Goal: Communication & Community: Answer question/provide support

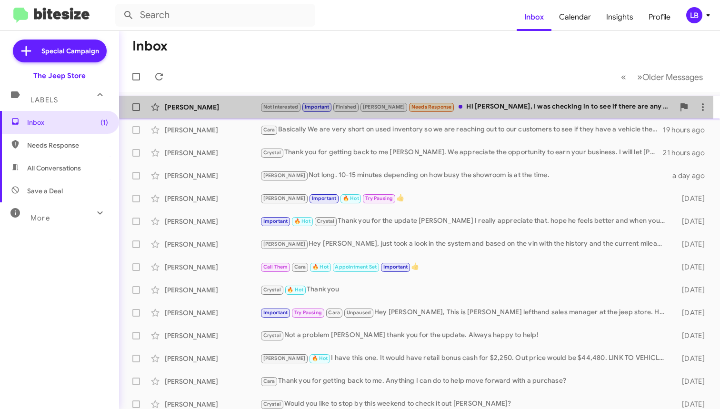
click at [228, 108] on div "[PERSON_NAME]" at bounding box center [212, 107] width 95 height 10
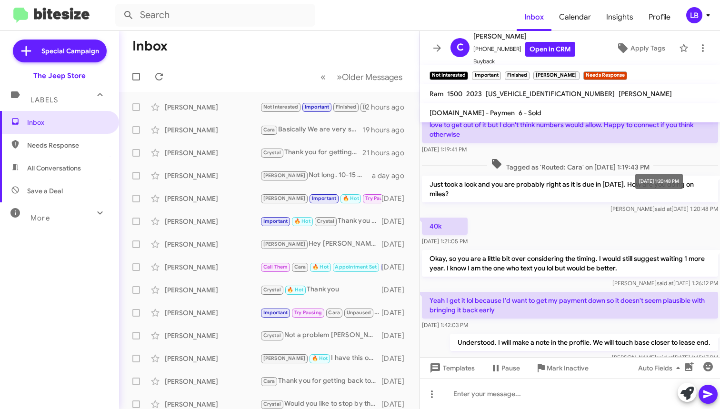
scroll to position [108, 0]
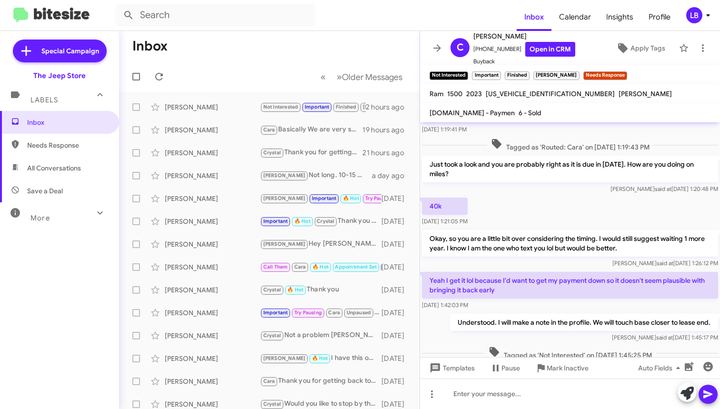
click at [562, 209] on div "40k Mar 4, 2025, 1:21:05 PM" at bounding box center [570, 212] width 300 height 32
drag, startPoint x: 511, startPoint y: 49, endPoint x: 480, endPoint y: 52, distance: 31.1
click at [479, 52] on span "+17326422739 Open in CRM" at bounding box center [524, 49] width 102 height 15
copy span "7326422739"
click at [252, 65] on mat-toolbar-row "« Previous » Next Older Messages" at bounding box center [269, 76] width 300 height 30
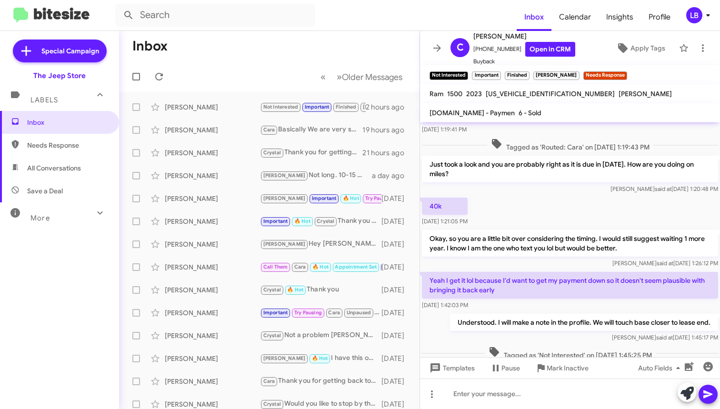
scroll to position [341, 0]
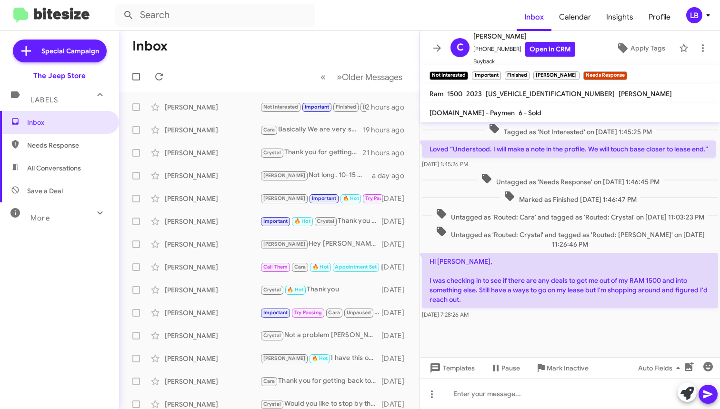
click at [581, 208] on span "Untagged as 'Routed: Cara' and tagged as 'Routed: Crystal' on Mar 31, 2025 - 11…" at bounding box center [570, 215] width 276 height 14
click at [542, 219] on span "Untagged as 'Routed: Cara' and tagged as 'Routed: Crystal' on Mar 31, 2025 - 11…" at bounding box center [570, 215] width 276 height 14
click at [599, 208] on span "Untagged as 'Routed: Cara' and tagged as 'Routed: Crystal' on Mar 31, 2025 - 11…" at bounding box center [570, 215] width 276 height 14
click at [582, 217] on span "Untagged as 'Routed: Cara' and tagged as 'Routed: Crystal' on Mar 31, 2025 - 11…" at bounding box center [570, 215] width 276 height 14
click at [572, 218] on span "Untagged as 'Routed: Cara' and tagged as 'Routed: Crystal' on Mar 31, 2025 - 11…" at bounding box center [570, 215] width 276 height 14
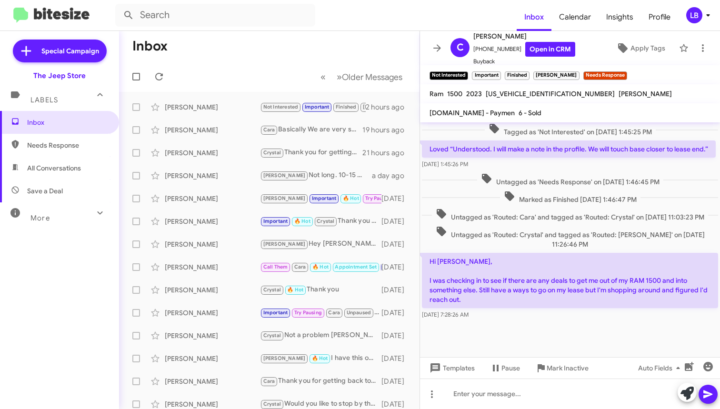
drag, startPoint x: 573, startPoint y: 316, endPoint x: 517, endPoint y: 246, distance: 89.4
click at [573, 316] on div "Sep 25, 2025, 7:28:26 AM" at bounding box center [570, 315] width 296 height 10
click at [480, 226] on span "Untagged as 'Routed: Crystal' and tagged as 'Routed: Andrew' on May 5, 2025 - 1…" at bounding box center [570, 237] width 296 height 23
click at [500, 393] on div at bounding box center [570, 393] width 300 height 30
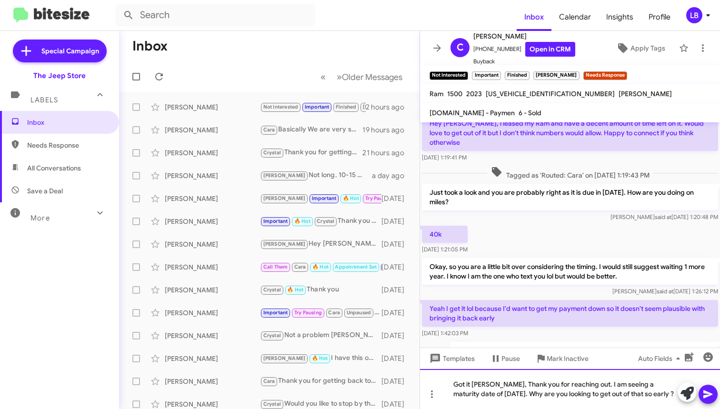
scroll to position [350, 0]
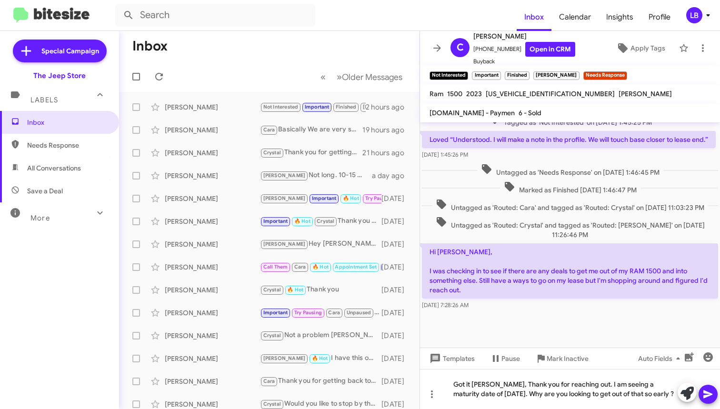
click at [706, 397] on icon at bounding box center [707, 393] width 11 height 11
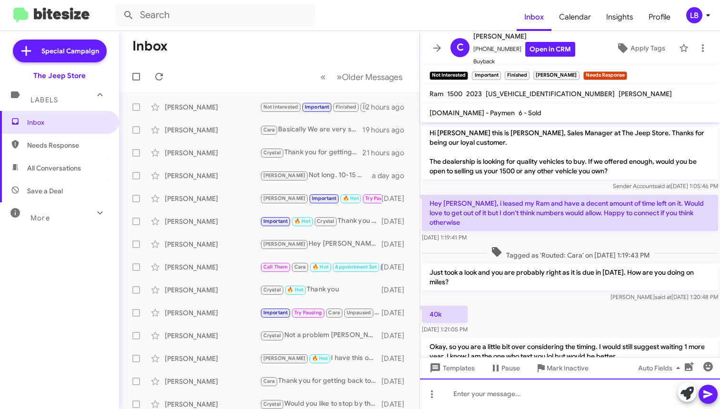
scroll to position [385, 0]
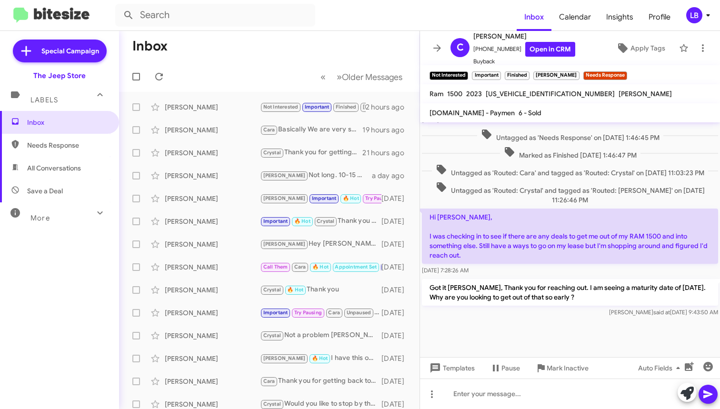
click at [240, 62] on mat-toolbar-row "« Previous » Next Older Messages" at bounding box center [269, 76] width 300 height 30
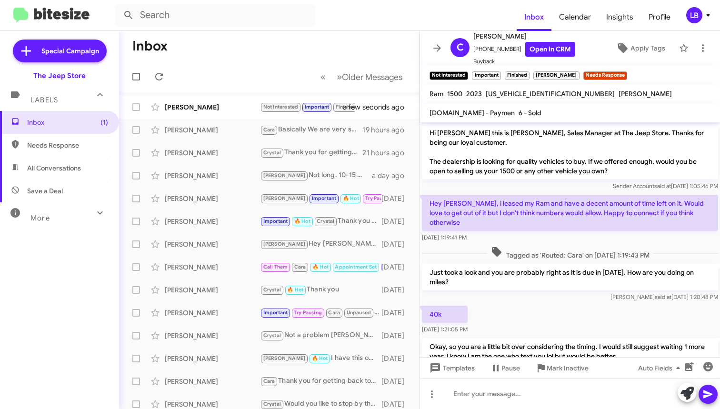
scroll to position [429, 0]
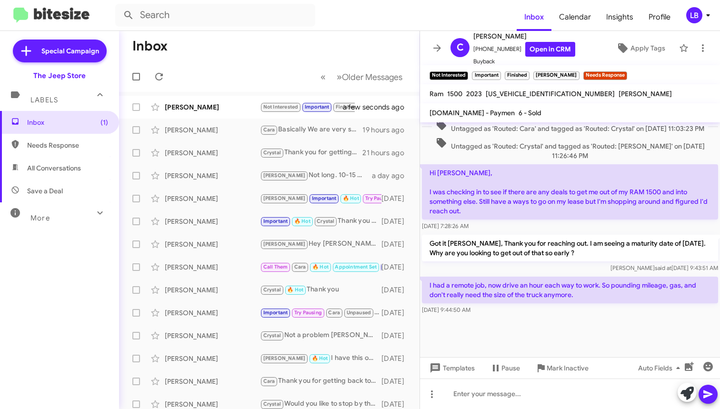
drag, startPoint x: 620, startPoint y: 322, endPoint x: 637, endPoint y: 281, distance: 44.6
click at [620, 322] on div at bounding box center [570, 337] width 300 height 40
drag, startPoint x: 534, startPoint y: 320, endPoint x: 525, endPoint y: 268, distance: 53.0
click at [534, 320] on div at bounding box center [570, 337] width 300 height 40
click at [552, 312] on div "Sep 25, 2025, 9:44:50 AM" at bounding box center [570, 310] width 296 height 10
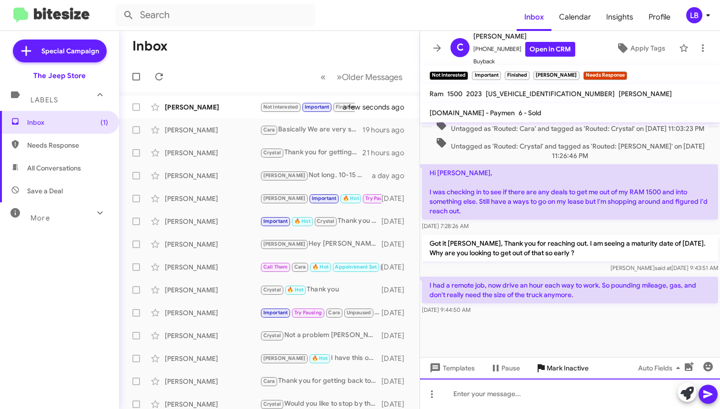
click at [557, 397] on div at bounding box center [570, 393] width 300 height 30
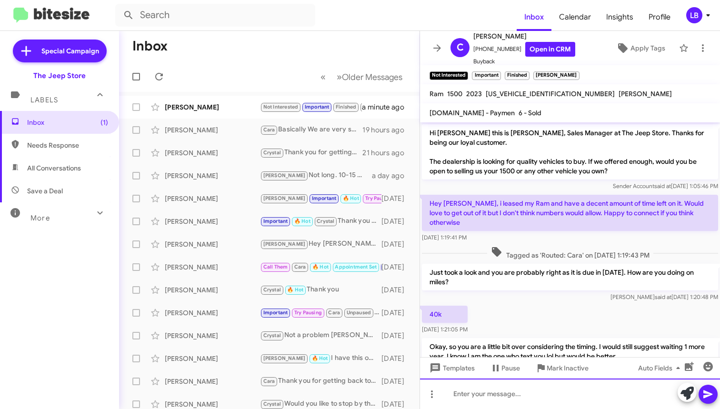
scroll to position [464, 0]
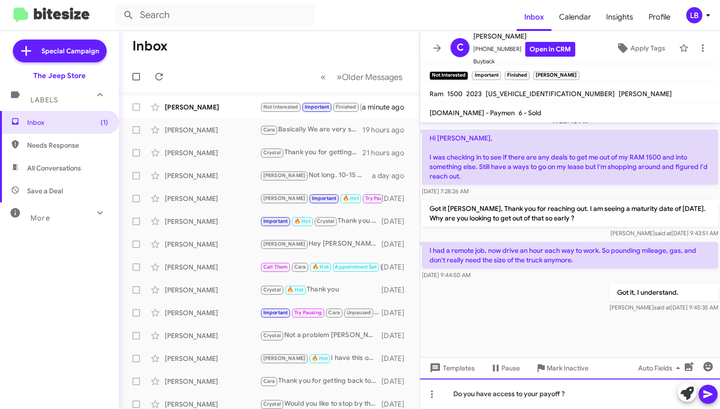
click at [592, 395] on div "Do you have access to your payoff ?" at bounding box center [570, 393] width 300 height 30
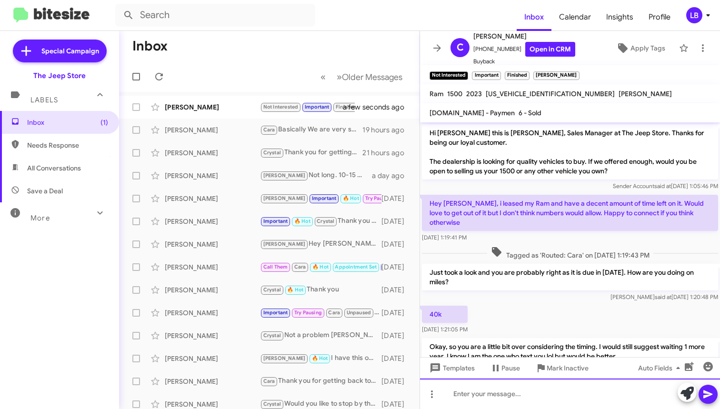
scroll to position [499, 0]
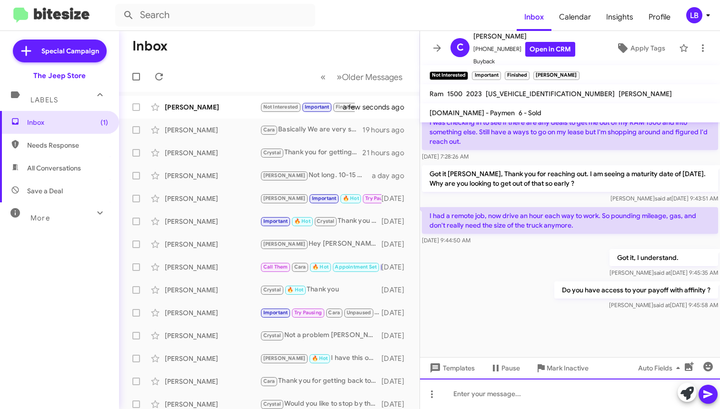
click at [543, 383] on div at bounding box center [570, 393] width 300 height 30
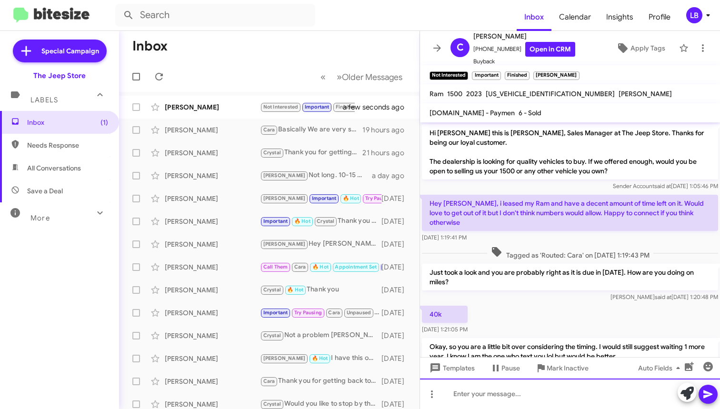
scroll to position [534, 0]
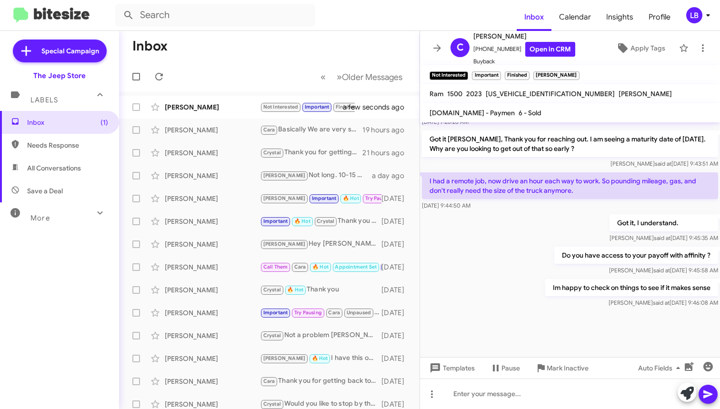
drag, startPoint x: 239, startPoint y: 69, endPoint x: 151, endPoint y: 15, distance: 102.8
click at [239, 69] on mat-toolbar-row "« Previous » Next Older Messages" at bounding box center [269, 76] width 300 height 30
click at [233, 20] on input "text" at bounding box center [215, 15] width 200 height 23
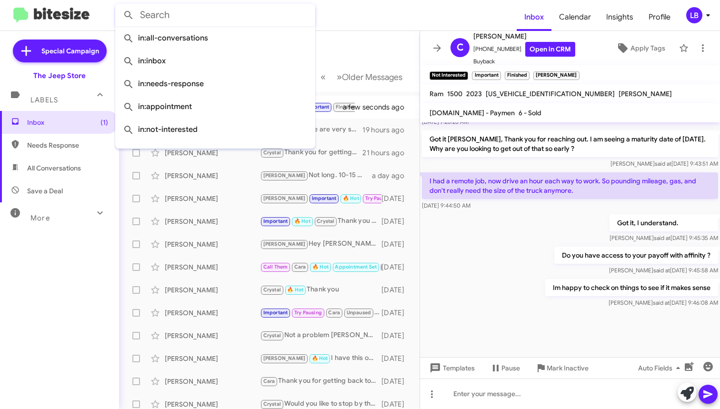
click at [346, 41] on mat-toolbar-row "Inbox" at bounding box center [269, 46] width 300 height 30
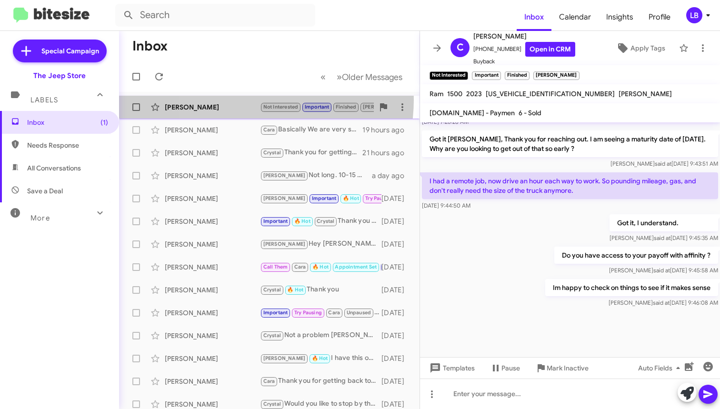
click at [236, 99] on div "Christopher Russo Not Interested Important Finished Andrew Do you have access t…" at bounding box center [269, 107] width 285 height 19
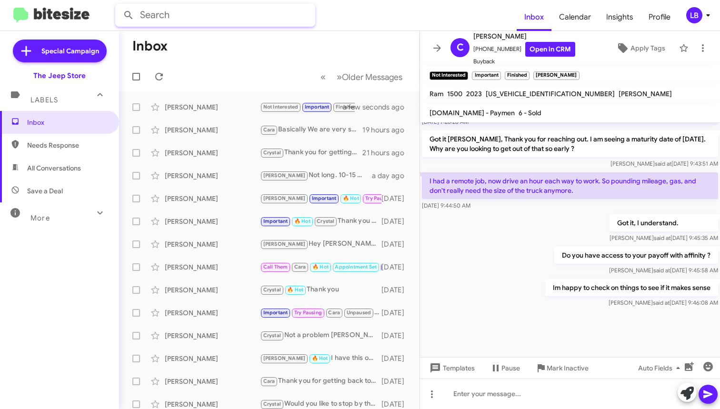
click at [292, 16] on input "text" at bounding box center [215, 15] width 200 height 23
type input "7325971112"
click at [129, 15] on button at bounding box center [128, 15] width 19 height 19
click at [376, 32] on mat-toolbar-row "Inbox" at bounding box center [269, 46] width 300 height 30
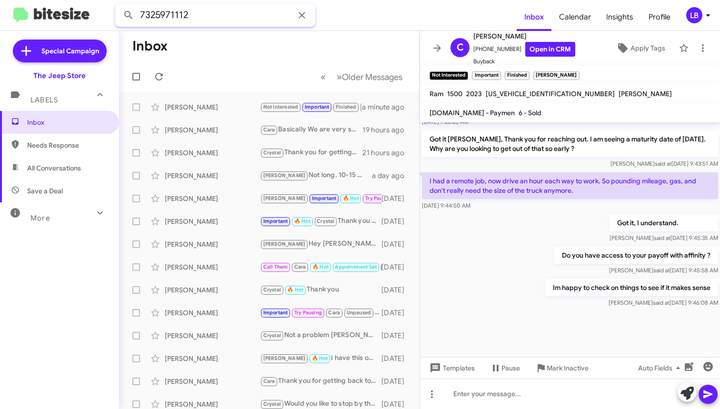
drag, startPoint x: 196, startPoint y: 13, endPoint x: 22, endPoint y: 0, distance: 173.7
click at [14, 4] on mat-toolbar "7325971112 Inbox Calendar Insights Profile LB" at bounding box center [360, 15] width 720 height 30
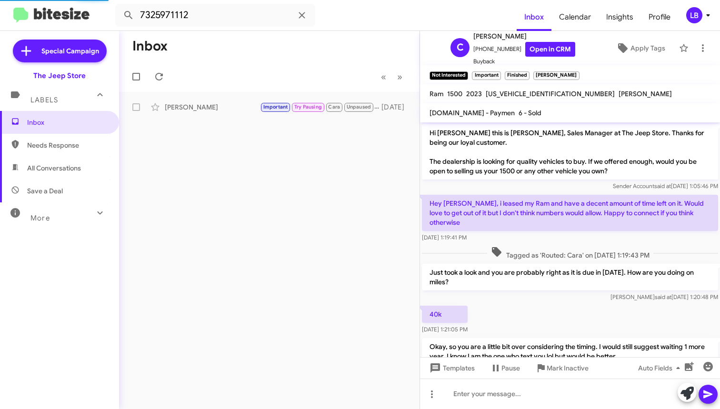
scroll to position [534, 0]
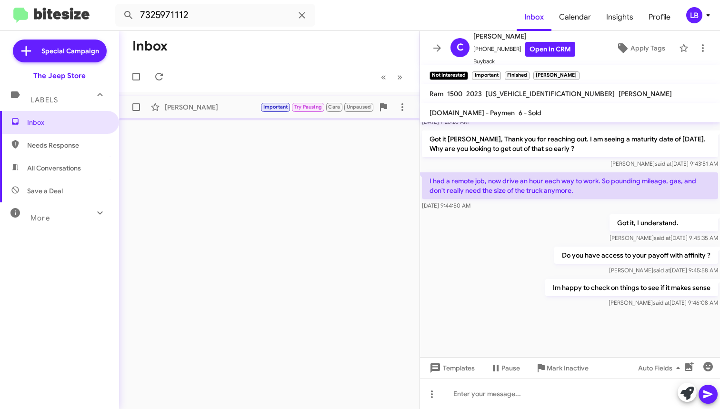
click at [196, 108] on div "[PERSON_NAME]" at bounding box center [212, 107] width 95 height 10
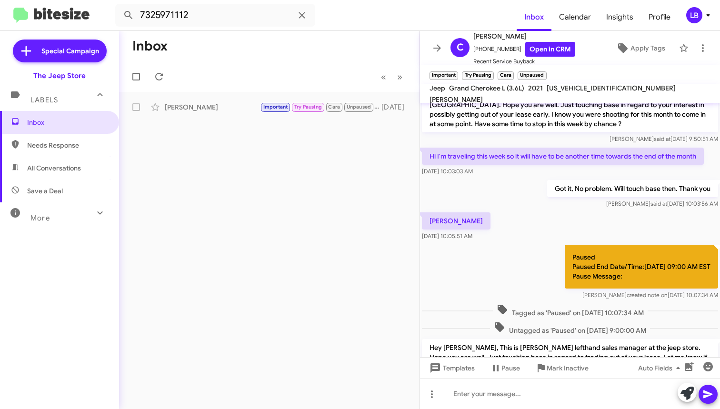
scroll to position [557, 0]
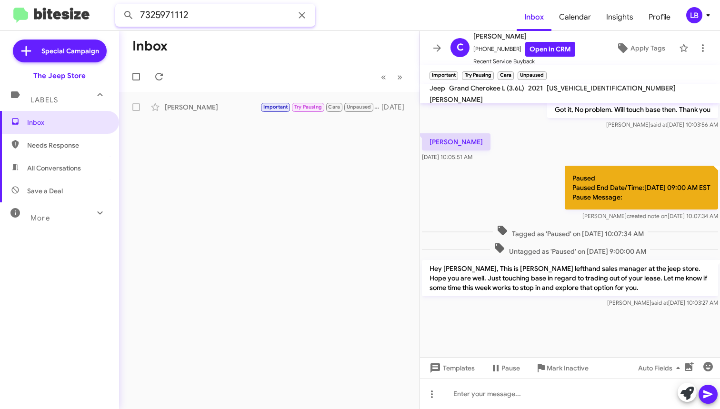
click at [235, 15] on input "7325971112" at bounding box center [215, 15] width 200 height 23
drag, startPoint x: 193, startPoint y: 13, endPoint x: -11, endPoint y: -3, distance: 205.3
click at [0, 0] on html "7325971112 Inbox Calendar Insights Profile LB Special Campaign The Jeep Store L…" at bounding box center [360, 204] width 720 height 409
type input "Melissa maione"
click at [129, 15] on button at bounding box center [128, 15] width 19 height 19
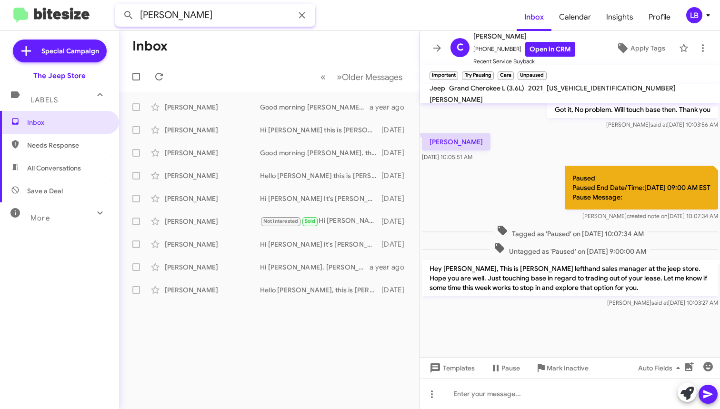
drag, startPoint x: 210, startPoint y: 16, endPoint x: 113, endPoint y: 10, distance: 97.8
click at [210, 17] on input "Melissa maione" at bounding box center [215, 15] width 200 height 23
drag, startPoint x: 113, startPoint y: 10, endPoint x: 85, endPoint y: 8, distance: 28.2
click at [85, 8] on mat-toolbar "Melissa maione Inbox Calendar Insights Profile LB" at bounding box center [360, 15] width 720 height 30
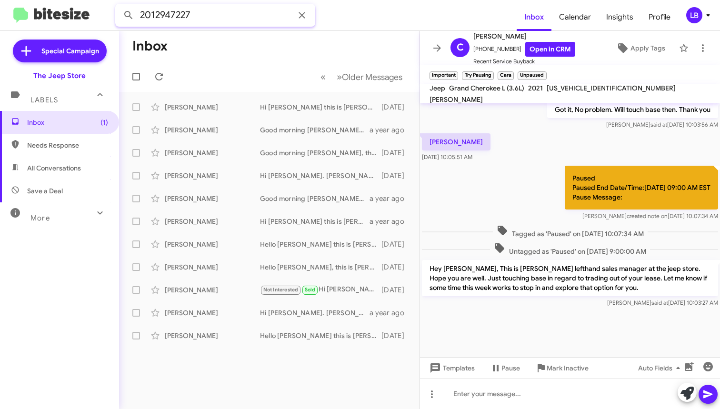
click at [129, 15] on button at bounding box center [128, 15] width 19 height 19
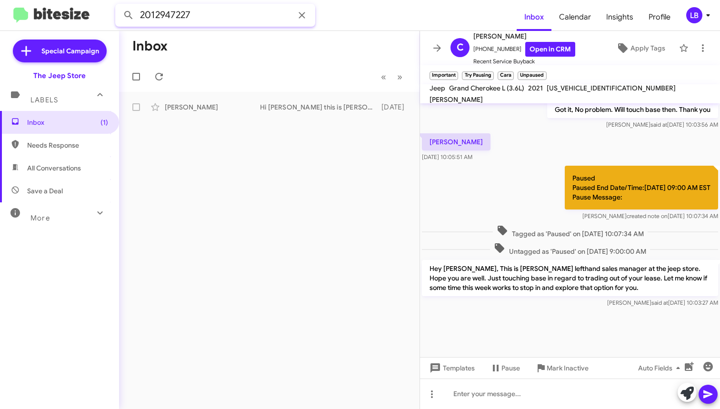
click at [205, 12] on input "2012947227" at bounding box center [215, 15] width 200 height 23
click at [50, 21] on mat-toolbar "2012947227 Inbox Calendar Insights Profile LB" at bounding box center [360, 15] width 720 height 30
type input "2"
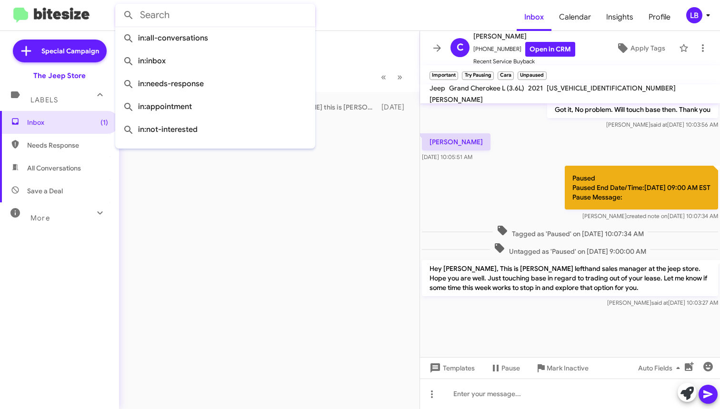
click at [129, 15] on button at bounding box center [128, 15] width 19 height 19
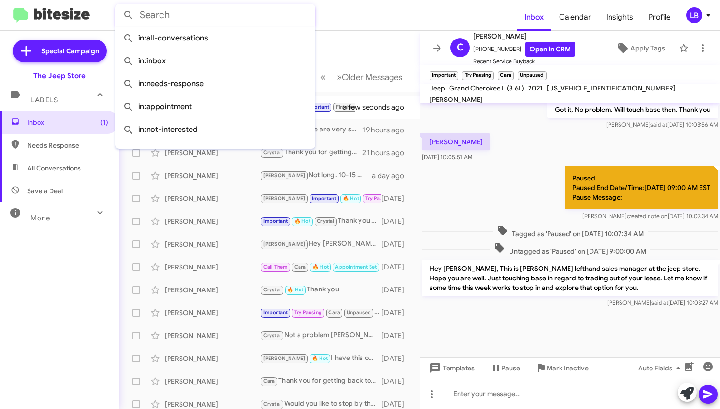
click at [342, 47] on mat-toolbar-row "Inbox" at bounding box center [269, 46] width 300 height 30
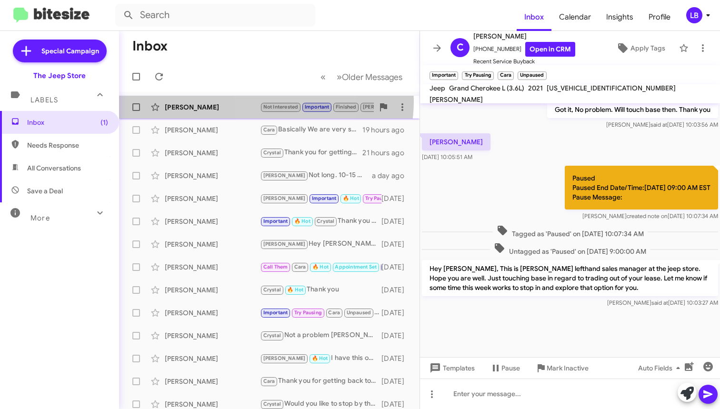
click at [264, 101] on div "Christopher Russo Not Interested Important Finished Andrew 🔥 Hot Needs Response…" at bounding box center [269, 107] width 285 height 19
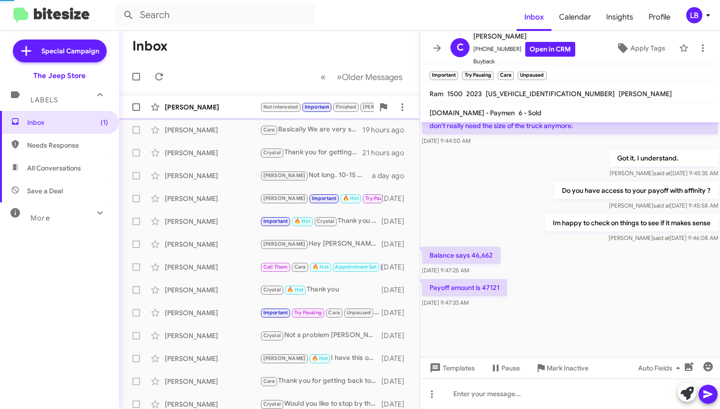
scroll to position [486, 0]
click at [548, 287] on div "Payoff amount is 47121 Sep 25, 2025, 9:47:33 AM" at bounding box center [570, 293] width 300 height 32
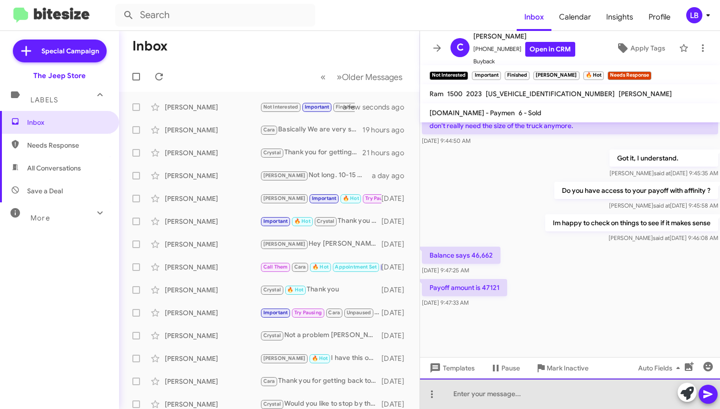
click at [501, 398] on div at bounding box center [570, 393] width 300 height 30
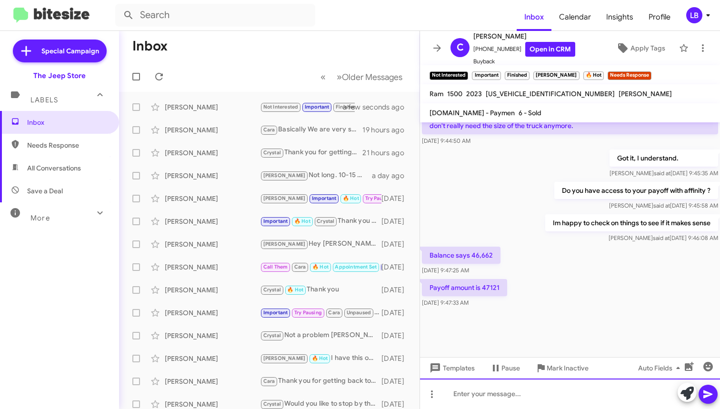
drag, startPoint x: 548, startPoint y: 396, endPoint x: 618, endPoint y: 273, distance: 140.9
click at [547, 396] on div at bounding box center [570, 393] width 300 height 30
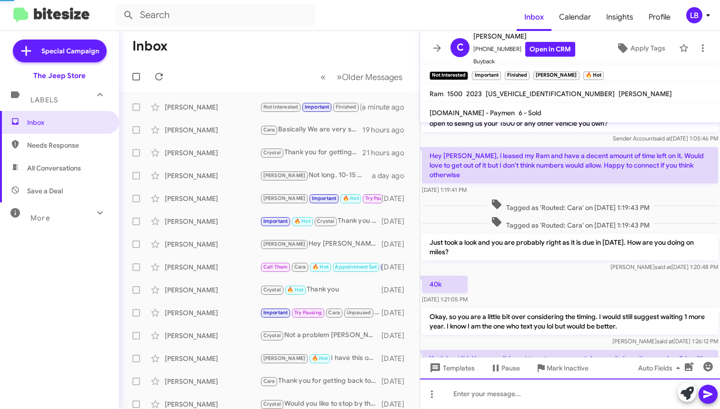
scroll to position [658, 0]
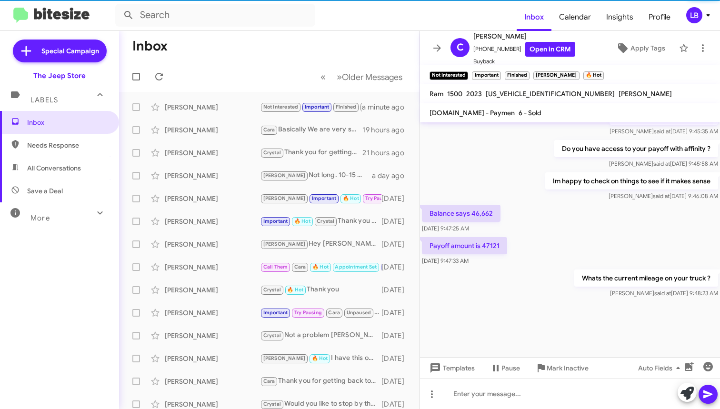
click at [494, 178] on div "Im happy to check on things to see if it makes sense Luis said at Sep 25, 2025,…" at bounding box center [570, 186] width 300 height 32
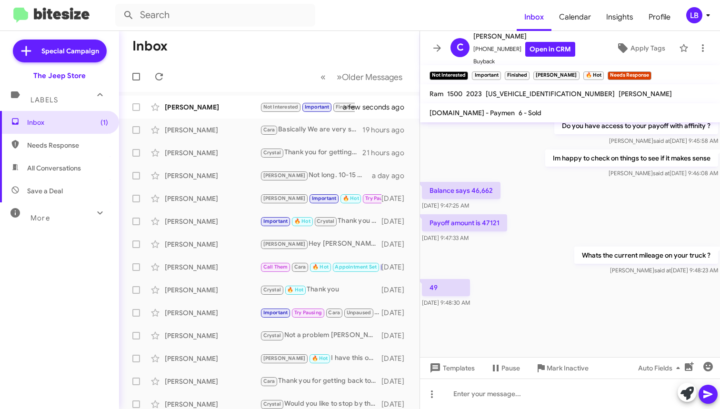
scroll to position [491, 0]
click at [584, 202] on div "Balance says 46,662 Sep 25, 2025, 9:47:25 AM" at bounding box center [570, 196] width 300 height 32
click at [539, 321] on div at bounding box center [570, 333] width 300 height 48
drag, startPoint x: 511, startPoint y: 50, endPoint x: 478, endPoint y: 53, distance: 32.5
click at [478, 53] on span "+17326422739 Open in CRM" at bounding box center [524, 49] width 102 height 15
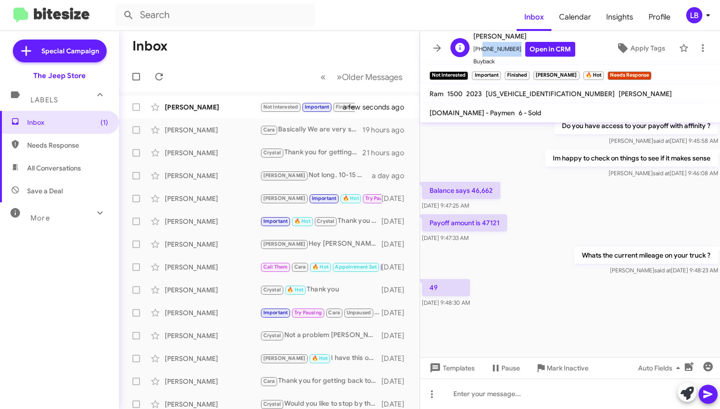
copy span "7326422739"
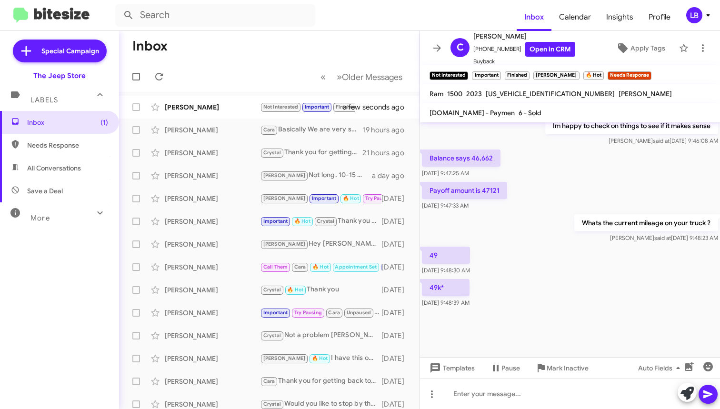
drag, startPoint x: 565, startPoint y: 178, endPoint x: 556, endPoint y: 135, distance: 43.9
click at [565, 178] on div "Balance says 46,662 Sep 25, 2025, 9:47:25 AM" at bounding box center [570, 164] width 300 height 32
drag, startPoint x: 548, startPoint y: 93, endPoint x: 486, endPoint y: 94, distance: 61.9
click at [486, 94] on span "1C6SRFJT4PN521639" at bounding box center [549, 93] width 129 height 9
copy span "1C6SRFJT4PN521639"
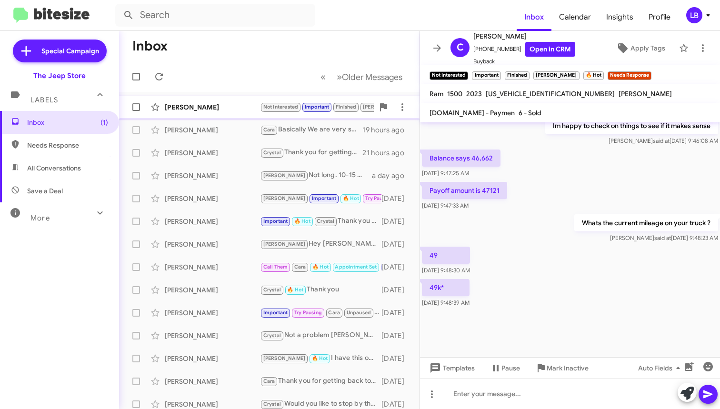
click at [234, 108] on div "[PERSON_NAME]" at bounding box center [212, 107] width 95 height 10
click at [520, 237] on div "Whats the current mileage on your truck ? Luis said at Sep 25, 2025, 9:48:23 AM" at bounding box center [570, 228] width 300 height 32
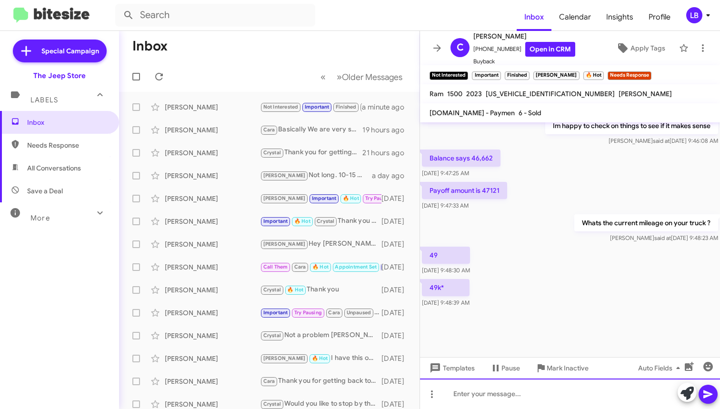
click at [568, 394] on div at bounding box center [570, 393] width 300 height 30
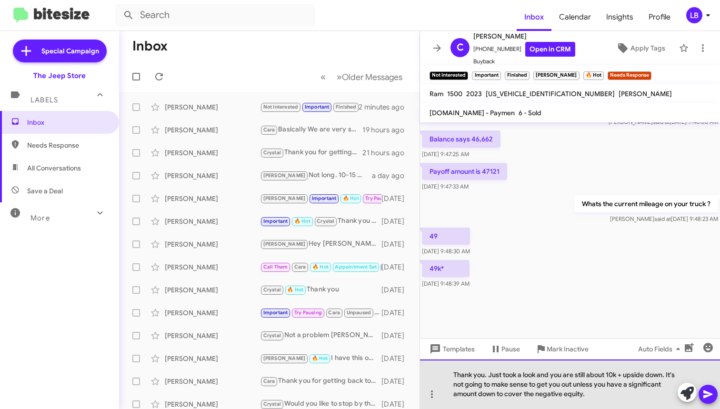
scroll to position [510, 0]
click at [605, 391] on div "Thank you. Just took a look and you are still about 10k + upside down. It's not…" at bounding box center [570, 383] width 300 height 49
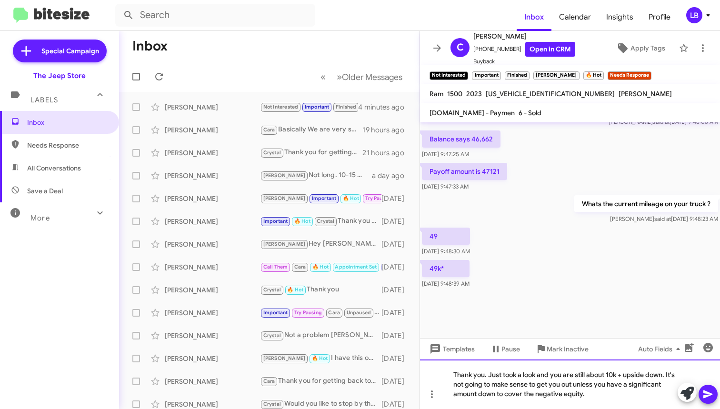
click at [606, 396] on div "Thank you. Just took a look and you are still about 10k + upside down. It's not…" at bounding box center [570, 383] width 300 height 49
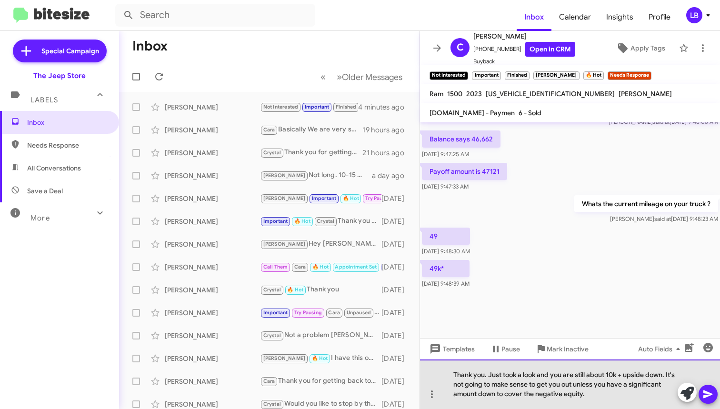
drag, startPoint x: 599, startPoint y: 397, endPoint x: 668, endPoint y: 372, distance: 73.5
click at [668, 372] on div "Thank you. Just took a look and you are still about 10k + upside down. It's not…" at bounding box center [570, 383] width 300 height 49
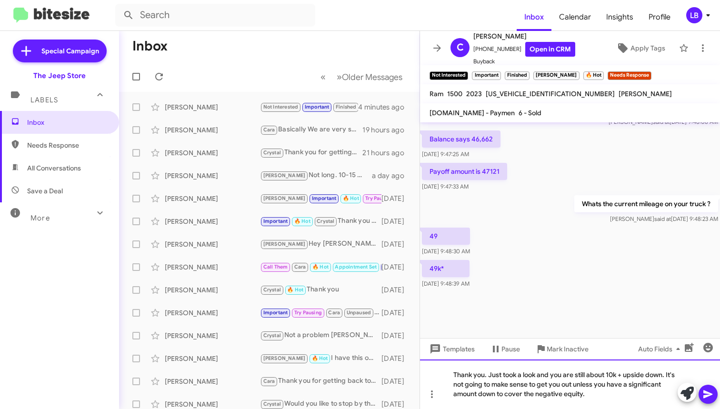
scroll to position [491, 0]
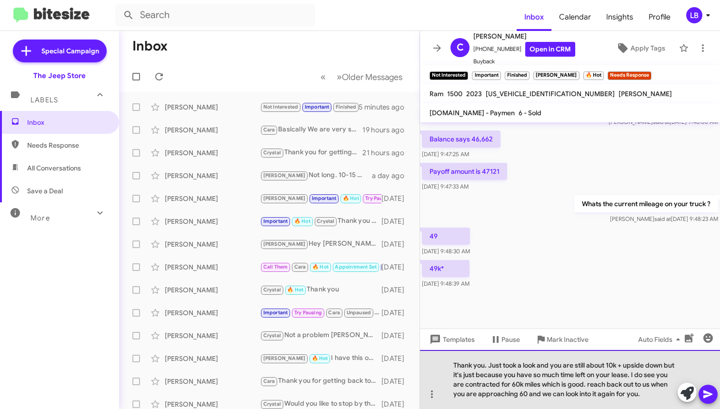
drag, startPoint x: 663, startPoint y: 390, endPoint x: 634, endPoint y: 367, distance: 36.3
click at [634, 367] on div "Thank you. Just took a look and you are still about 10k + upside down but it's …" at bounding box center [570, 379] width 300 height 59
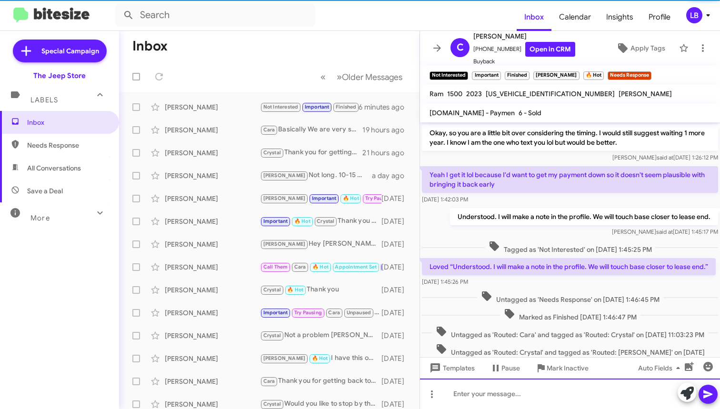
scroll to position [48, 0]
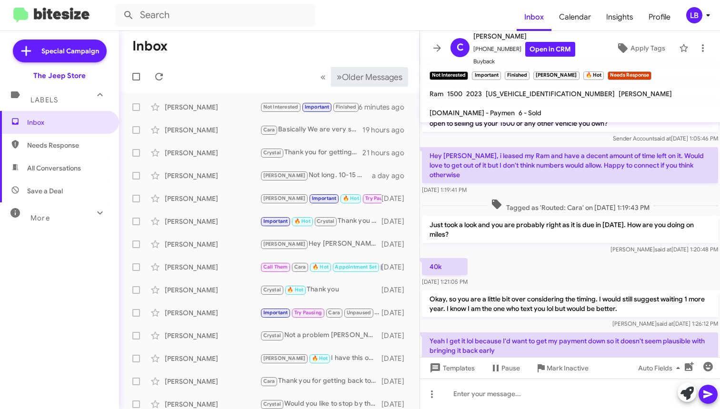
drag, startPoint x: 224, startPoint y: 65, endPoint x: 332, endPoint y: 84, distance: 109.6
click at [224, 65] on mat-toolbar-row "« Previous » Next Older Messages" at bounding box center [269, 76] width 300 height 30
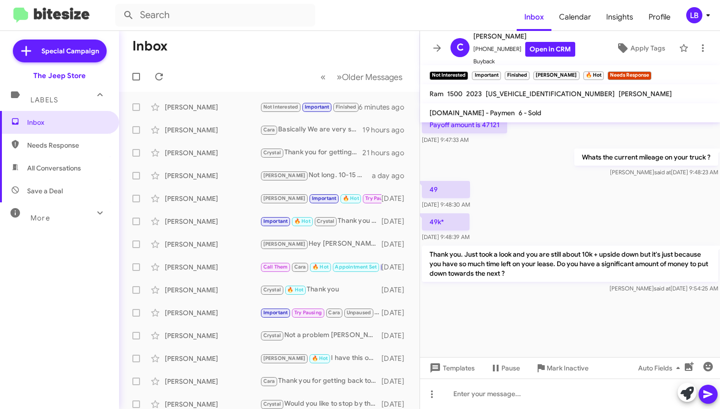
click at [570, 183] on div "49 Sep 25, 2025, 9:48:30 AM" at bounding box center [570, 195] width 300 height 32
click at [292, 42] on mat-toolbar-row "Inbox" at bounding box center [269, 46] width 300 height 30
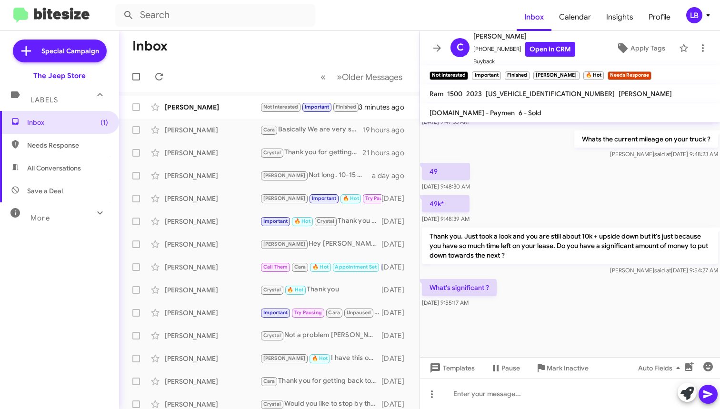
scroll to position [491, 0]
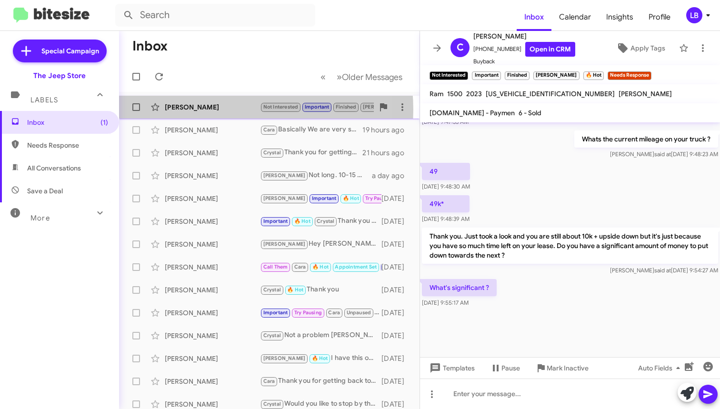
click at [221, 109] on div "[PERSON_NAME]" at bounding box center [212, 107] width 95 height 10
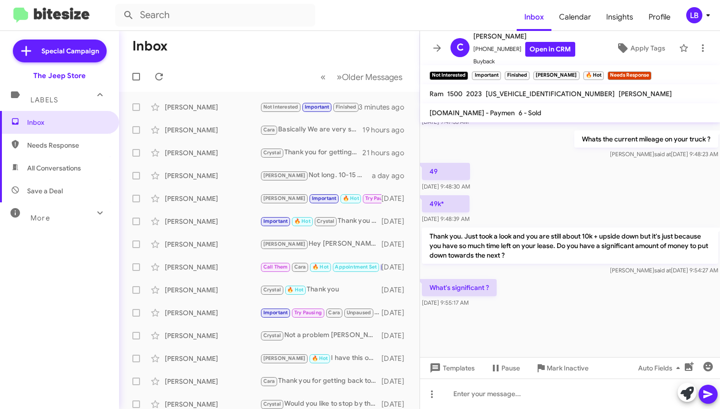
click at [573, 204] on div "49k* Sep 25, 2025, 9:48:39 AM" at bounding box center [570, 209] width 300 height 32
click at [562, 334] on div at bounding box center [570, 333] width 300 height 48
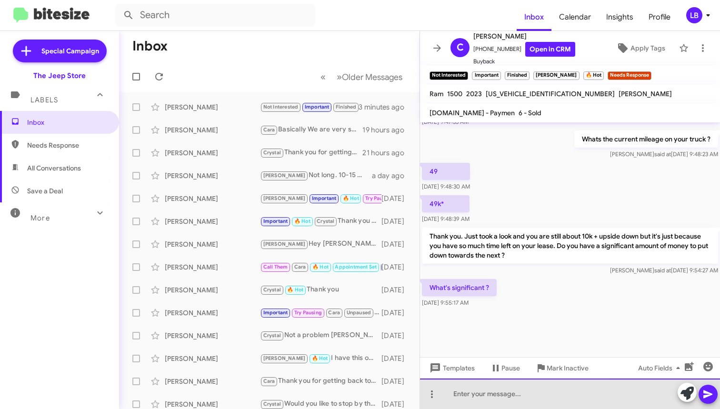
click at [544, 401] on div at bounding box center [570, 393] width 300 height 30
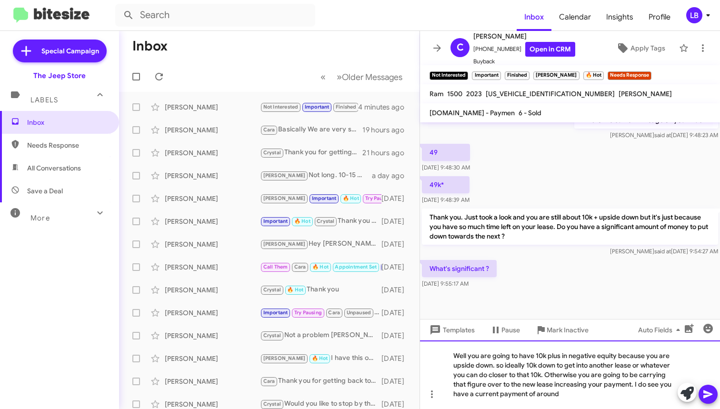
click at [575, 390] on div "Well you are going to have 10k plus in negative equity because you are upside d…" at bounding box center [570, 374] width 300 height 69
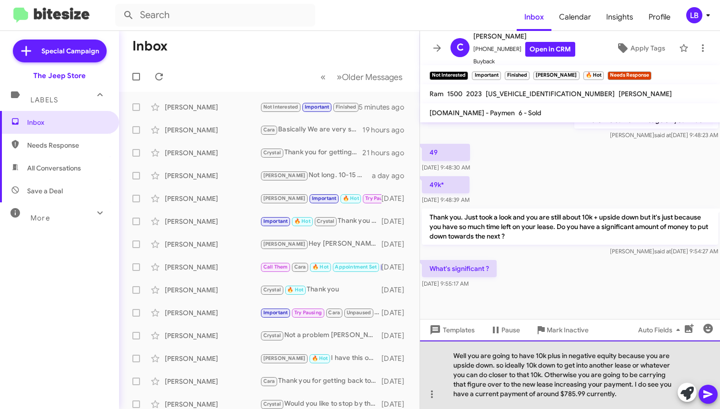
click at [507, 375] on div "Well you are going to have 10k plus in negative equity because you are upside d…" at bounding box center [570, 374] width 300 height 69
click at [530, 374] on div "Well you are going to have 10k plus in negative equity because you are upside d…" at bounding box center [570, 374] width 300 height 69
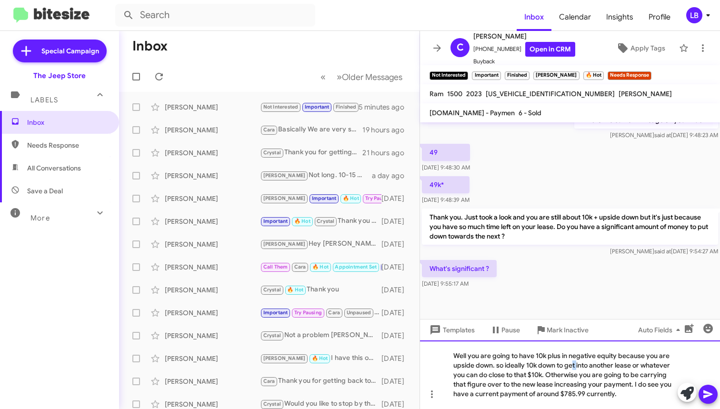
drag, startPoint x: 577, startPoint y: 366, endPoint x: 548, endPoint y: 357, distance: 30.7
click at [574, 365] on div "Well you are going to have 10k plus in negative equity because you are upside d…" at bounding box center [570, 374] width 300 height 69
click at [526, 366] on div "Well you are going to have 10k plus in negative equity because you are upside d…" at bounding box center [570, 374] width 300 height 69
drag, startPoint x: 567, startPoint y: 362, endPoint x: 562, endPoint y: 358, distance: 6.1
click at [566, 361] on div "Well you are going to have 10k plus in negative equity because you are upside d…" at bounding box center [570, 374] width 300 height 69
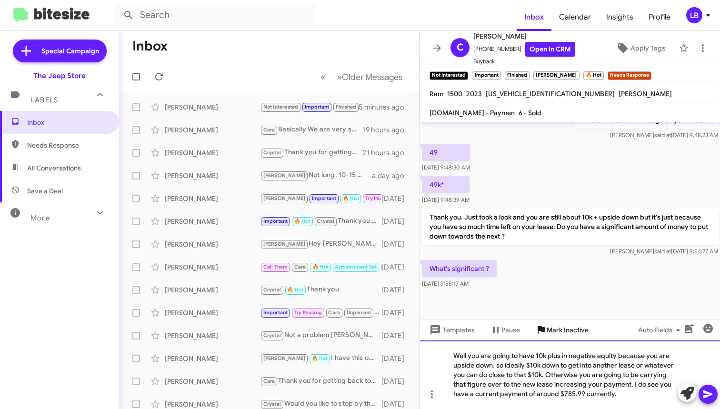
drag, startPoint x: 536, startPoint y: 356, endPoint x: 568, endPoint y: 332, distance: 39.8
click at [536, 356] on div "Well you are going to have 10k plus in negative equity because you are upside d…" at bounding box center [570, 374] width 300 height 69
click at [614, 388] on div "Well you are going to have $10k plus in negative equity because you are upside …" at bounding box center [570, 374] width 300 height 69
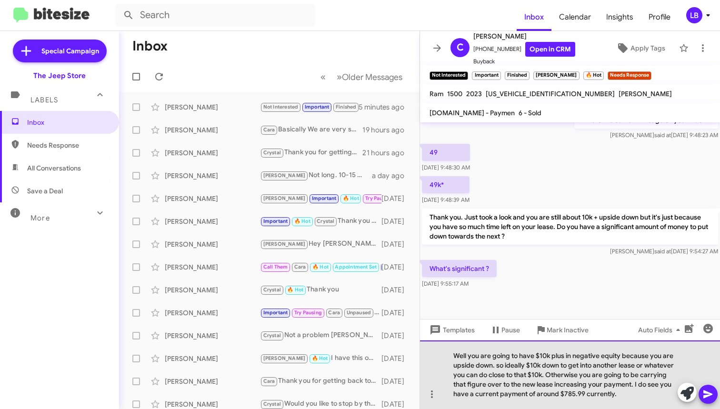
click at [628, 395] on div "Well you are going to have $10k plus in negative equity because you are upside …" at bounding box center [570, 374] width 300 height 69
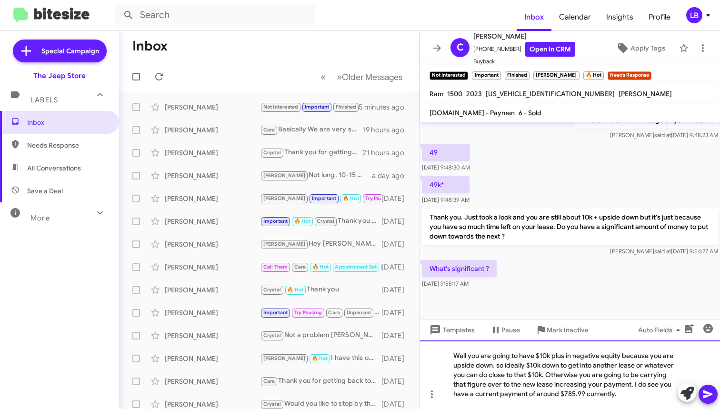
click at [643, 395] on div "Well you are going to have $10k plus in negative equity because you are upside …" at bounding box center [570, 374] width 300 height 69
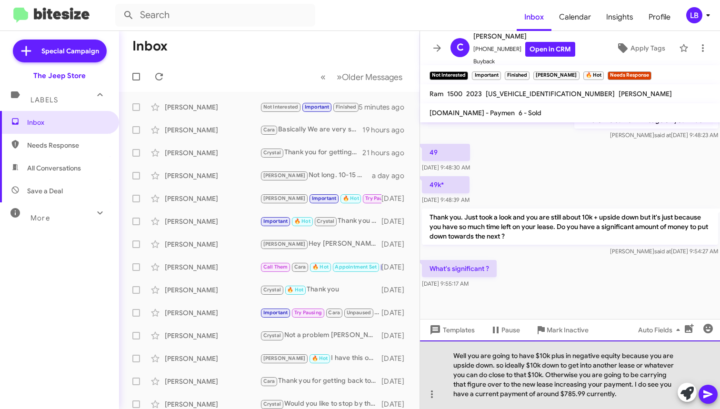
click at [630, 393] on div "Well you are going to have $10k plus in negative equity because you are upside …" at bounding box center [570, 374] width 300 height 69
drag, startPoint x: 629, startPoint y: 395, endPoint x: 553, endPoint y: 381, distance: 77.8
click at [553, 381] on div "Well you are going to have $10k plus in negative equity because you are upside …" at bounding box center [570, 374] width 300 height 69
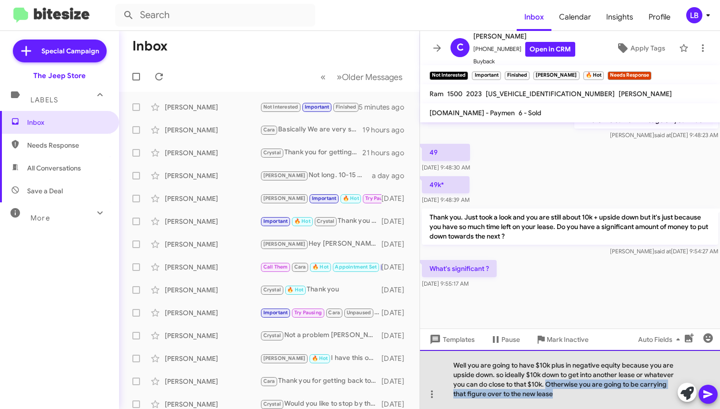
drag, startPoint x: 580, startPoint y: 393, endPoint x: 546, endPoint y: 386, distance: 34.2
click at [546, 386] on div "Well you are going to have $10k plus in negative equity because you are upside …" at bounding box center [570, 379] width 300 height 59
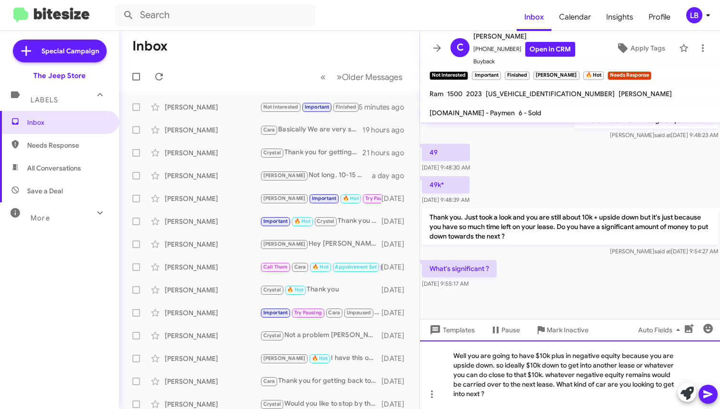
drag, startPoint x: 606, startPoint y: 384, endPoint x: 624, endPoint y: 370, distance: 22.0
click at [607, 385] on div "Well you are going to have $10k plus in negative equity because you are upside …" at bounding box center [570, 374] width 300 height 69
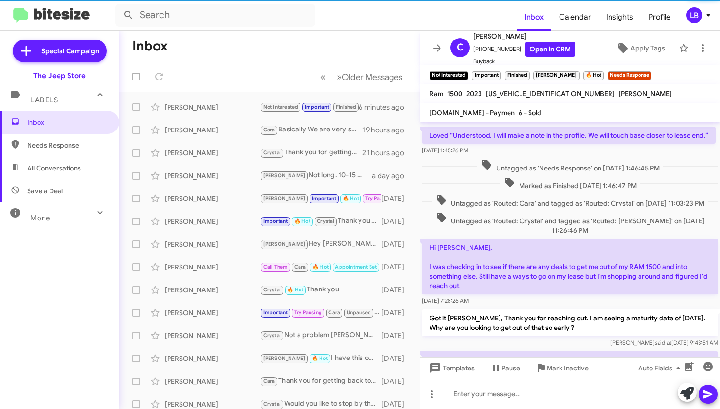
scroll to position [859, 0]
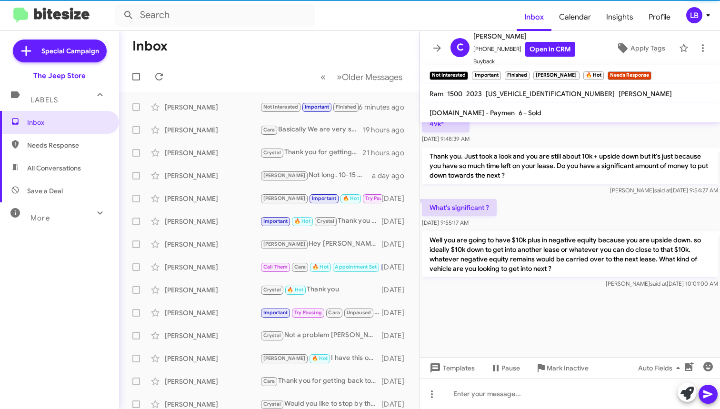
click at [582, 200] on div "What's significant ? Sep 25, 2025, 9:55:17 AM" at bounding box center [570, 213] width 300 height 32
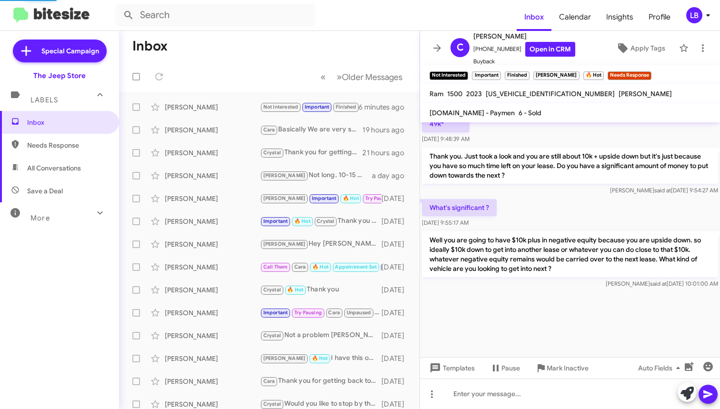
click at [546, 202] on div "What's significant ? Sep 25, 2025, 9:55:17 AM" at bounding box center [570, 213] width 300 height 32
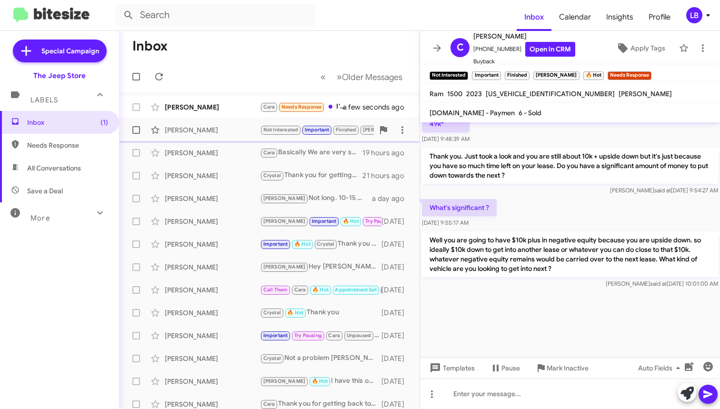
click at [198, 126] on div "[PERSON_NAME]" at bounding box center [212, 130] width 95 height 10
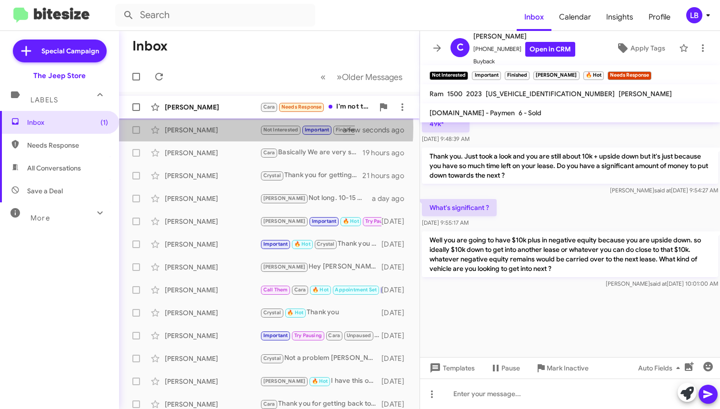
click at [206, 109] on div "[PERSON_NAME]" at bounding box center [212, 107] width 95 height 10
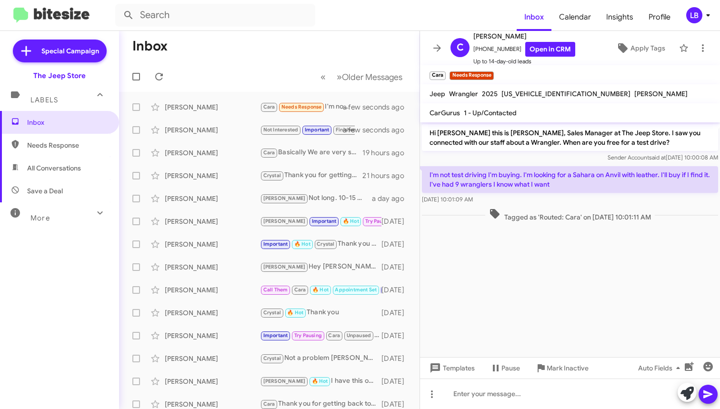
click at [578, 196] on div "Sep 25, 2025, 10:01:09 AM" at bounding box center [570, 200] width 296 height 10
click at [571, 164] on div "Hi Cara this is Michael Lefthand, Sales Manager at The Jeep Store. I saw you co…" at bounding box center [570, 143] width 300 height 42
drag, startPoint x: 511, startPoint y: 46, endPoint x: 479, endPoint y: 52, distance: 32.0
click at [479, 52] on span "+17328870921 Open in CRM" at bounding box center [524, 49] width 102 height 15
copy span "7328870921"
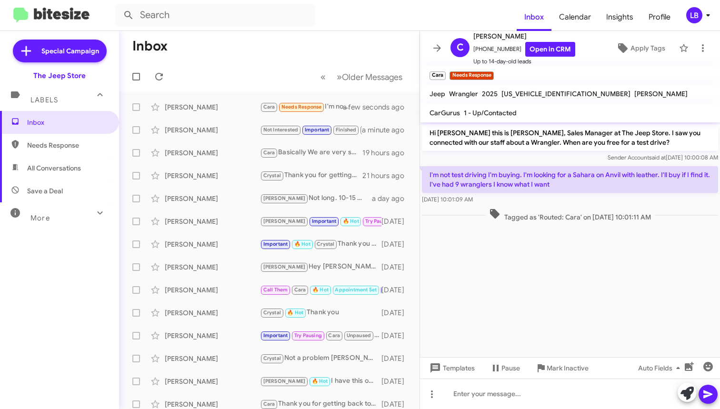
click at [570, 166] on div "I'm not test driving I'm buying. I'm looking for a Sahara on Anvil with leather…" at bounding box center [570, 185] width 300 height 42
click at [570, 164] on div "Hi Cara this is Michael Lefthand, Sales Manager at The Jeep Store. I saw you co…" at bounding box center [570, 143] width 300 height 42
drag, startPoint x: 225, startPoint y: 72, endPoint x: 237, endPoint y: 74, distance: 12.6
click at [225, 72] on mat-toolbar-row "« Previous » Next Older Messages" at bounding box center [269, 76] width 300 height 30
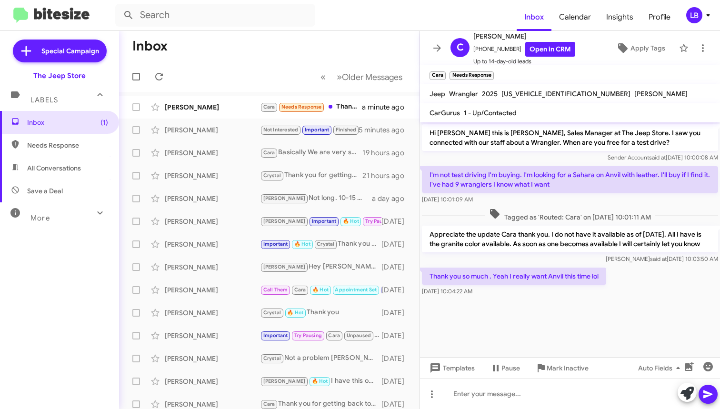
click at [592, 193] on div "I'm not test driving I'm buying. I'm looking for a Sahara on Anvil with leather…" at bounding box center [570, 185] width 296 height 38
click at [630, 210] on span "Tagged as 'Routed: Cara' on Sep 25, 2025 - 10:01:11 AM" at bounding box center [569, 215] width 169 height 14
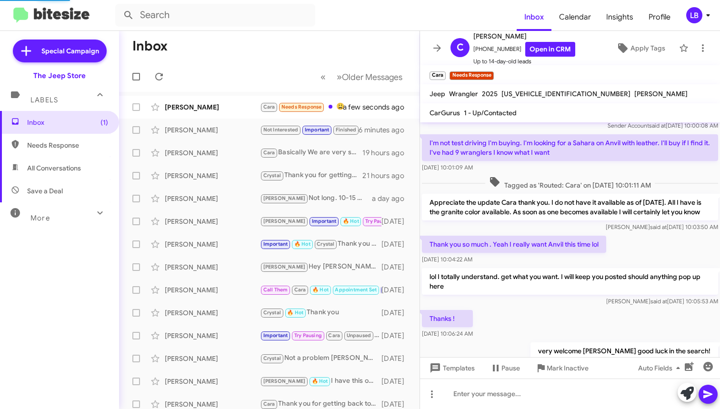
scroll to position [101, 0]
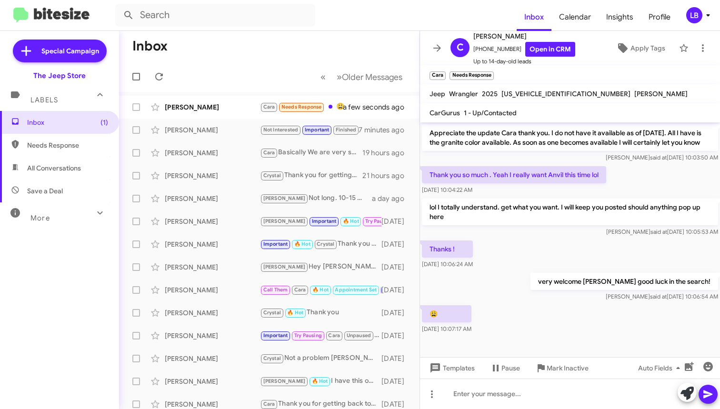
click at [577, 253] on div "Thanks ! Sep 25, 2025, 10:06:24 AM" at bounding box center [570, 254] width 300 height 32
click at [545, 229] on div "Travis said at Sep 25, 2025, 10:05:53 AM" at bounding box center [570, 232] width 296 height 10
click at [531, 272] on div "very welcome Cara good luck in the search! Travis said at Sep 25, 2025, 10:06:5…" at bounding box center [570, 287] width 300 height 32
drag, startPoint x: 551, startPoint y: 249, endPoint x: 538, endPoint y: 271, distance: 25.4
click at [549, 251] on div "Thanks ! Sep 25, 2025, 10:06:24 AM" at bounding box center [570, 254] width 300 height 32
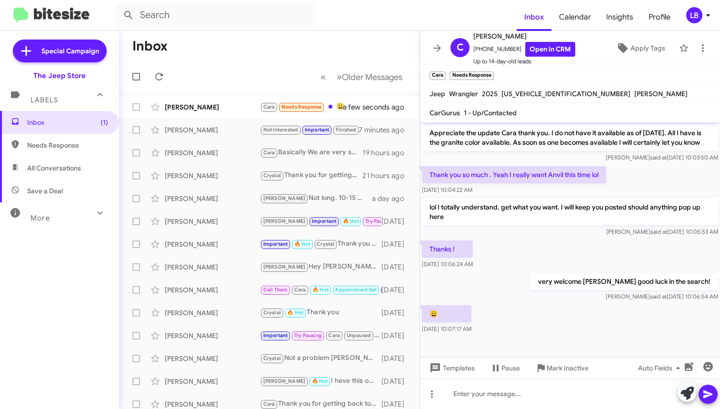
click at [520, 255] on div "Thanks ! Sep 25, 2025, 10:06:24 AM" at bounding box center [570, 254] width 300 height 32
click at [609, 188] on div "Thank you so much . Yeah I really want Anvil this time lol Sep 25, 2025, 10:04:…" at bounding box center [570, 180] width 300 height 32
click at [253, 53] on mat-toolbar-row "Inbox" at bounding box center [269, 46] width 300 height 30
click at [252, 73] on mat-toolbar-row "« Previous » Next Older Messages" at bounding box center [269, 76] width 300 height 30
click at [253, 71] on mat-toolbar-row "« Previous » Next Older Messages" at bounding box center [269, 76] width 300 height 30
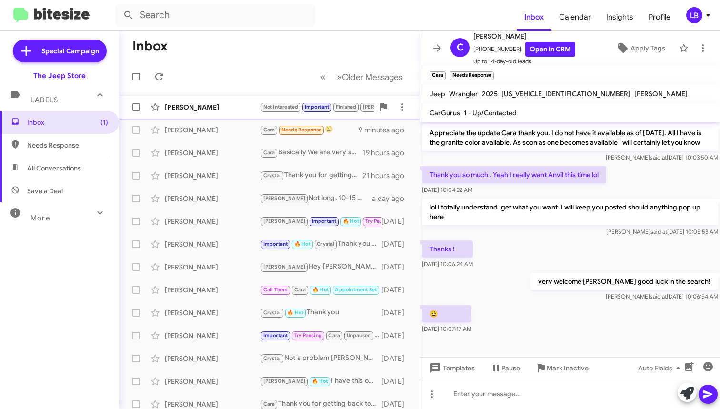
click at [228, 104] on div "[PERSON_NAME]" at bounding box center [212, 107] width 95 height 10
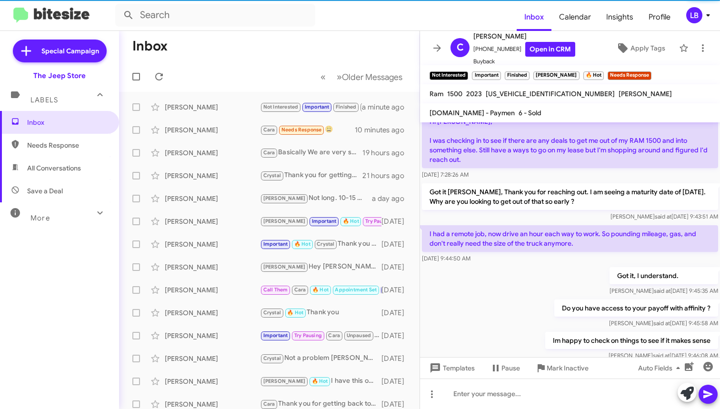
scroll to position [913, 0]
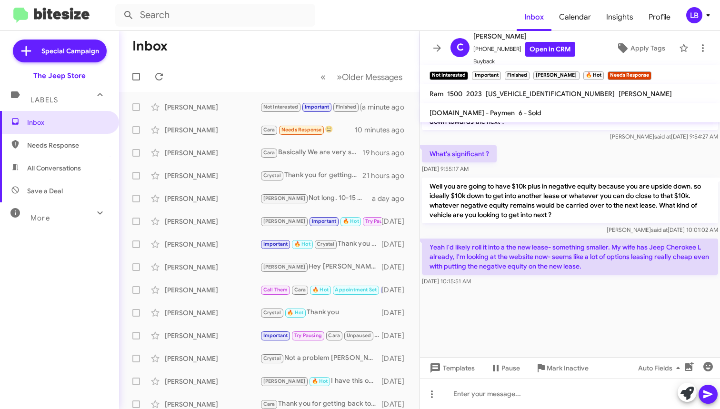
click at [565, 215] on p "Well you are going to have $10k plus in negative equity because you are upside …" at bounding box center [570, 201] width 296 height 46
click at [551, 144] on div "What's significant ? Sep 25, 2025, 9:55:17 AM" at bounding box center [570, 159] width 300 height 32
click at [505, 226] on div "Luis said at Sep 25, 2025, 10:01:02 AM" at bounding box center [570, 230] width 296 height 10
click at [541, 144] on div "What's significant ? Sep 25, 2025, 9:55:17 AM" at bounding box center [570, 159] width 300 height 32
click at [565, 140] on div "Luis said at Sep 25, 2025, 9:54:27 AM" at bounding box center [570, 137] width 296 height 10
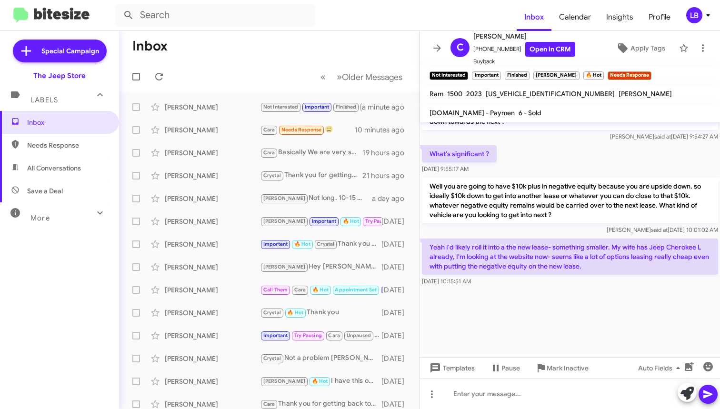
click at [560, 170] on div "What's significant ? Sep 25, 2025, 9:55:17 AM" at bounding box center [570, 159] width 300 height 32
click at [555, 143] on div "Thank you. Just took a look and you are still about 10k + upside down but it's …" at bounding box center [570, 117] width 300 height 51
click at [550, 215] on p "Well you are going to have $10k plus in negative equity because you are upside …" at bounding box center [570, 201] width 296 height 46
click at [611, 268] on p "Yeah I'd likely roll it into a the new lease- something smaller. My wife has Je…" at bounding box center [570, 256] width 296 height 36
click at [451, 231] on div "Luis said at Sep 25, 2025, 10:01:02 AM" at bounding box center [570, 230] width 296 height 10
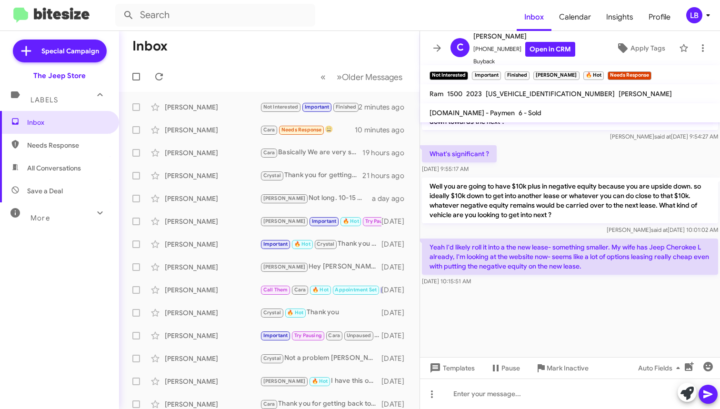
click at [542, 163] on div "What's significant ? Sep 25, 2025, 9:55:17 AM" at bounding box center [570, 159] width 300 height 32
click at [553, 228] on div "Luis said at Sep 25, 2025, 10:01:02 AM" at bounding box center [570, 230] width 296 height 10
click at [630, 270] on p "Yeah I'd likely roll it into a the new lease- something smaller. My wife has Je…" at bounding box center [570, 256] width 296 height 36
click at [672, 230] on span "Luis said at Sep 25, 2025, 10:01:02 AM" at bounding box center [661, 229] width 111 height 7
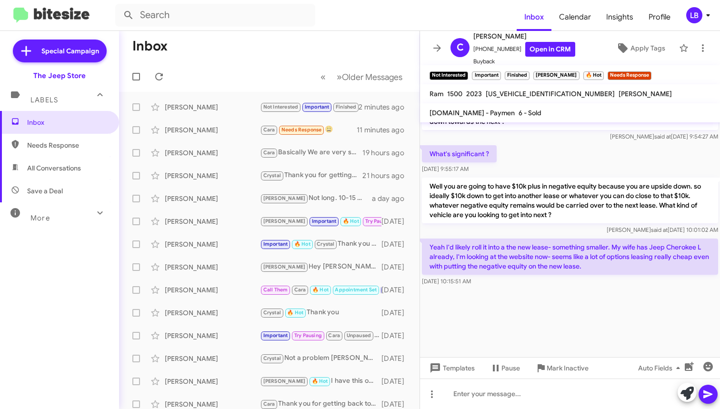
click at [469, 256] on p "Yeah I'd likely roll it into a the new lease- something smaller. My wife has Je…" at bounding box center [570, 256] width 296 height 36
click at [519, 236] on div "Well you are going to have $10k plus in negative equity because you are upside …" at bounding box center [570, 206] width 300 height 61
click at [490, 259] on p "Yeah I'd likely roll it into a the new lease- something smaller. My wife has Je…" at bounding box center [570, 256] width 296 height 36
click at [490, 256] on p "Yeah I'd likely roll it into a the new lease- something smaller. My wife has Je…" at bounding box center [570, 256] width 296 height 36
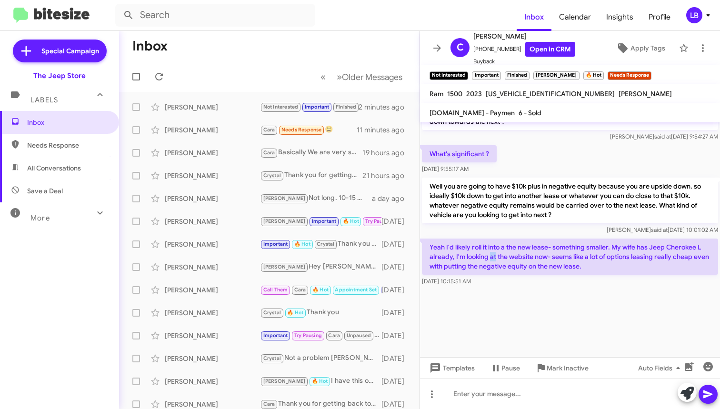
click at [494, 255] on p "Yeah I'd likely roll it into a the new lease- something smaller. My wife has Je…" at bounding box center [570, 256] width 296 height 36
click at [464, 254] on p "Yeah I'd likely roll it into a the new lease- something smaller. My wife has Je…" at bounding box center [570, 256] width 296 height 36
click at [553, 220] on p "Well you are going to have $10k plus in negative equity because you are upside …" at bounding box center [570, 201] width 296 height 46
click at [554, 305] on div at bounding box center [570, 322] width 300 height 69
click at [559, 306] on div at bounding box center [570, 322] width 300 height 69
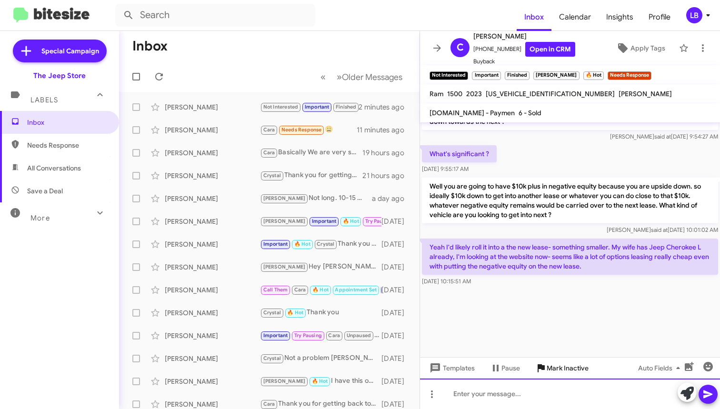
drag, startPoint x: 573, startPoint y: 385, endPoint x: 574, endPoint y: 366, distance: 18.1
click at [573, 385] on div at bounding box center [570, 393] width 300 height 30
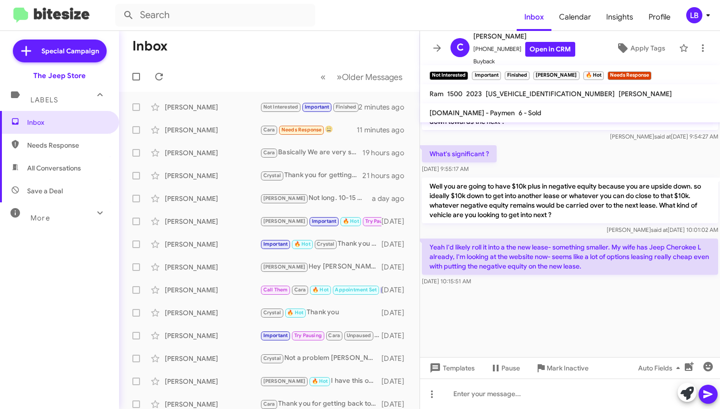
click at [558, 157] on div "What's significant ? Sep 25, 2025, 9:55:17 AM" at bounding box center [570, 159] width 300 height 32
click at [588, 148] on div "What's significant ? Sep 25, 2025, 9:55:17 AM" at bounding box center [570, 159] width 300 height 32
click at [586, 148] on div "What's significant ? Sep 25, 2025, 9:55:17 AM" at bounding box center [570, 159] width 300 height 32
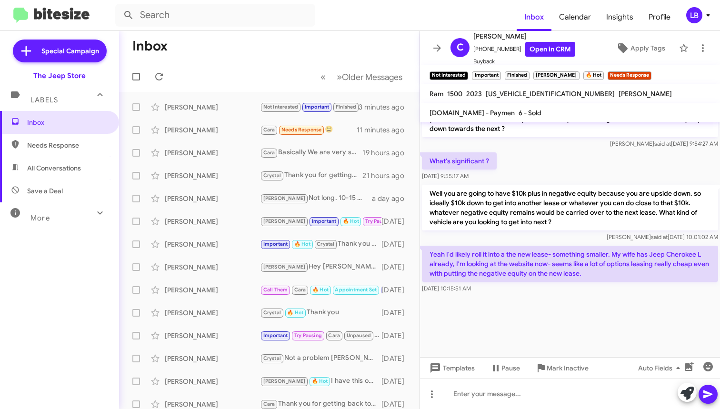
click at [599, 230] on p "Well you are going to have $10k plus in negative equity because you are upside …" at bounding box center [570, 208] width 296 height 46
click at [570, 174] on div "What's significant ? Sep 25, 2025, 9:55:17 AM" at bounding box center [570, 166] width 300 height 32
click at [550, 230] on p "Well you are going to have $10k plus in negative equity because you are upside …" at bounding box center [570, 208] width 296 height 46
click at [558, 179] on div "What's significant ? Sep 25, 2025, 9:55:17 AM" at bounding box center [570, 166] width 300 height 32
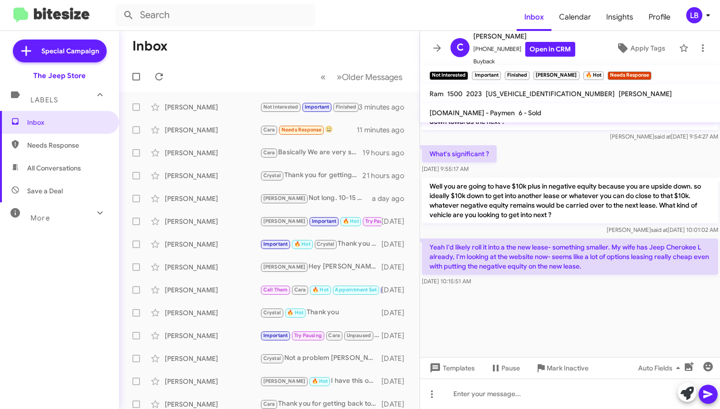
click at [602, 225] on div "Luis said at Sep 25, 2025, 10:01:02 AM" at bounding box center [570, 230] width 296 height 10
click at [580, 160] on div "What's significant ? Sep 25, 2025, 9:55:17 AM" at bounding box center [570, 159] width 300 height 32
click at [525, 313] on div at bounding box center [570, 322] width 300 height 69
click at [515, 225] on div "Well you are going to have $10k plus in negative equity because you are upside …" at bounding box center [570, 206] width 296 height 57
click at [508, 395] on div at bounding box center [570, 393] width 300 height 30
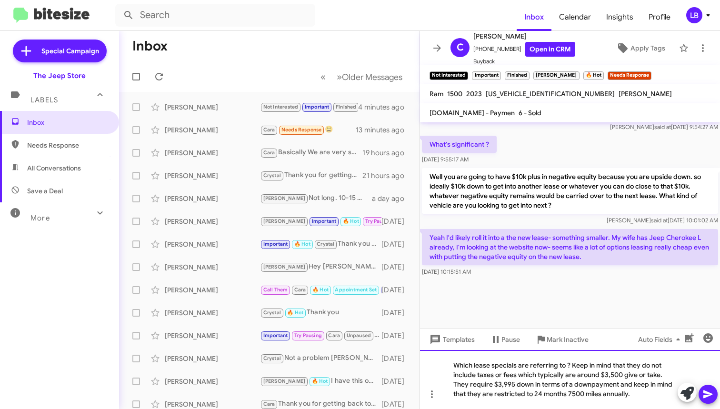
scroll to position [941, 0]
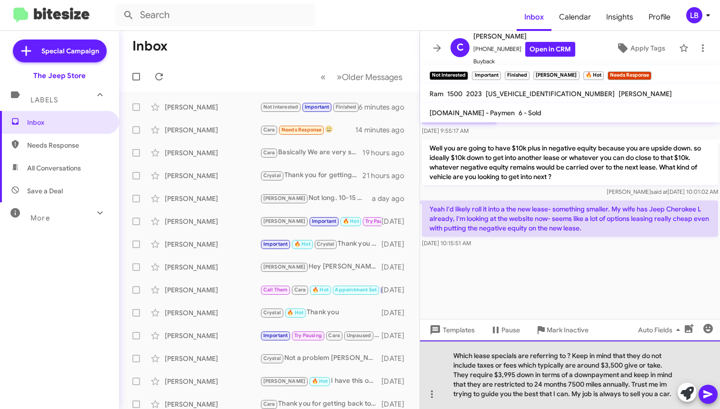
drag, startPoint x: 569, startPoint y: 395, endPoint x: 591, endPoint y: 311, distance: 86.7
click at [569, 394] on div "Which lease specials are referring to ? Keep in mind that they do not include t…" at bounding box center [570, 374] width 300 height 69
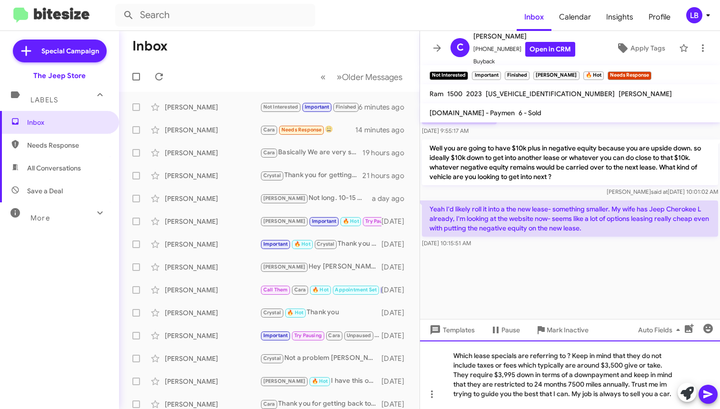
drag, startPoint x: 672, startPoint y: 393, endPoint x: 673, endPoint y: 344, distance: 49.0
click at [672, 393] on div "Which lease specials are referring to ? Keep in mind that they do not include t…" at bounding box center [570, 374] width 300 height 69
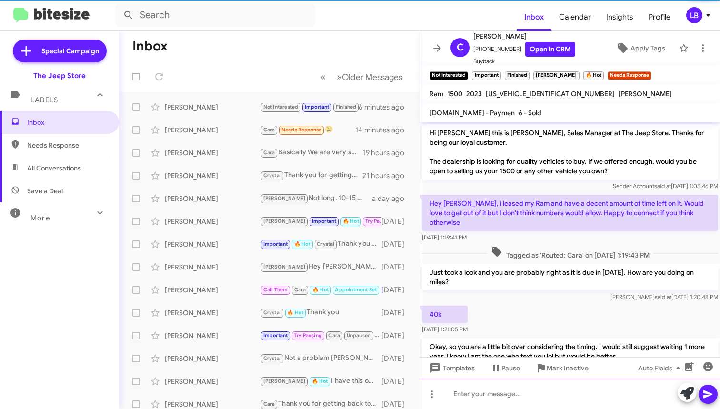
scroll to position [986, 0]
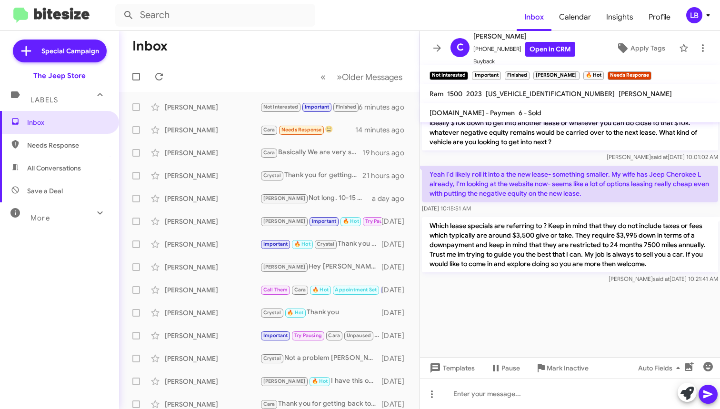
click at [596, 140] on p "Well you are going to have $10k plus in negative equity because you are upside …" at bounding box center [570, 128] width 296 height 46
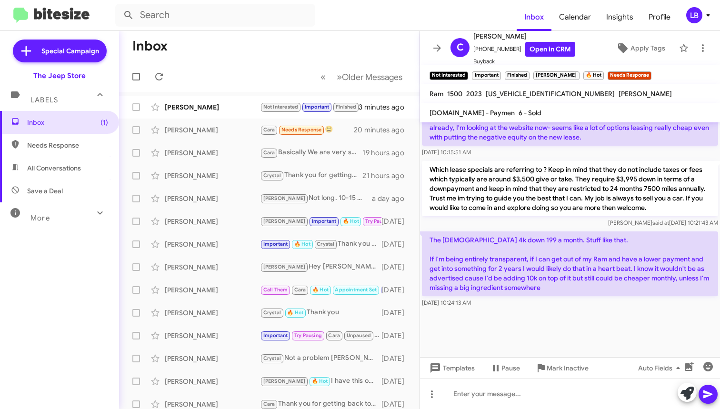
scroll to position [644, 0]
click at [200, 106] on div "[PERSON_NAME]" at bounding box center [212, 107] width 95 height 10
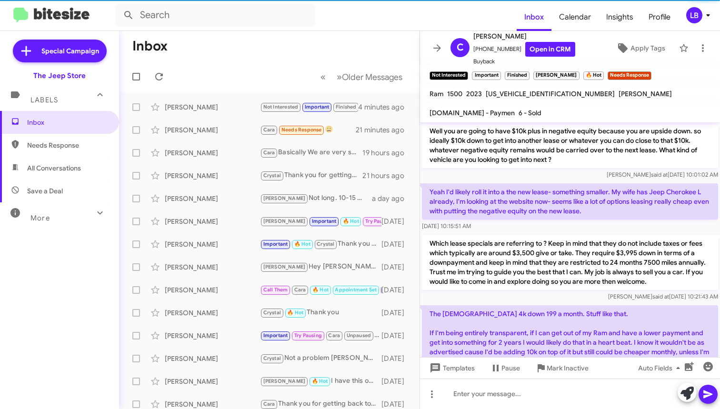
scroll to position [1068, 0]
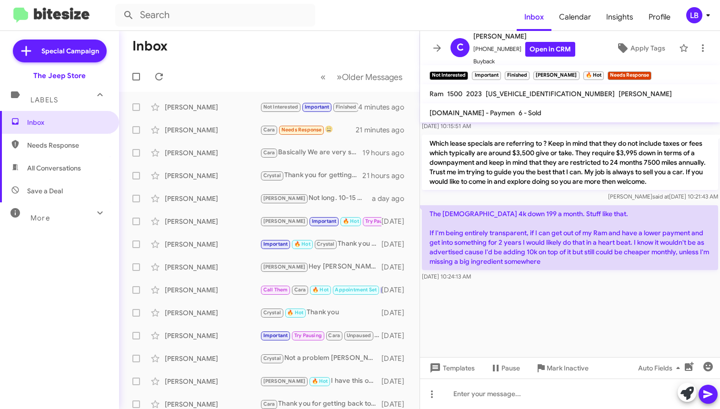
drag, startPoint x: 557, startPoint y: 287, endPoint x: 556, endPoint y: 278, distance: 9.1
click at [556, 287] on div at bounding box center [570, 320] width 300 height 74
click at [564, 404] on div at bounding box center [570, 393] width 300 height 30
click at [579, 308] on div at bounding box center [570, 320] width 300 height 74
click at [541, 203] on div "Which lease specials are referring to ? Keep in mind that they do not include t…" at bounding box center [570, 168] width 300 height 70
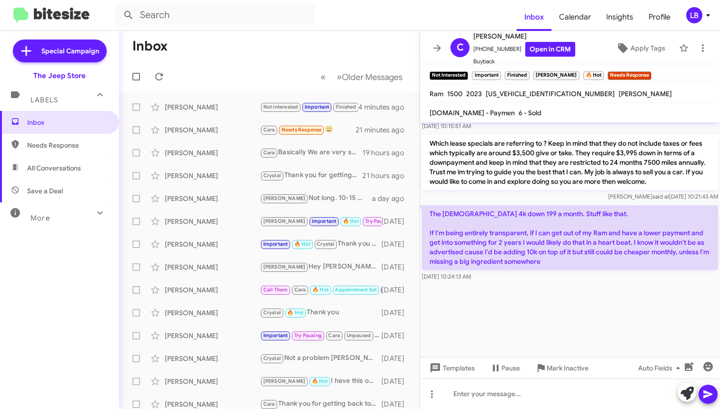
click at [509, 192] on div "Luis said at Sep 25, 2025, 10:21:43 AM" at bounding box center [570, 197] width 296 height 10
click at [550, 327] on div at bounding box center [570, 320] width 300 height 74
click at [542, 391] on div at bounding box center [570, 393] width 300 height 30
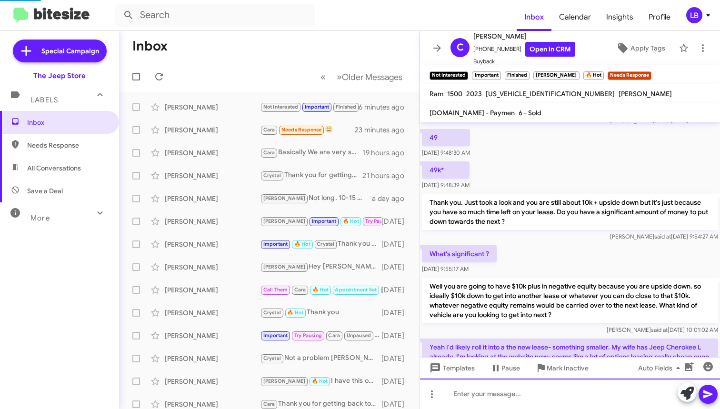
scroll to position [1131, 0]
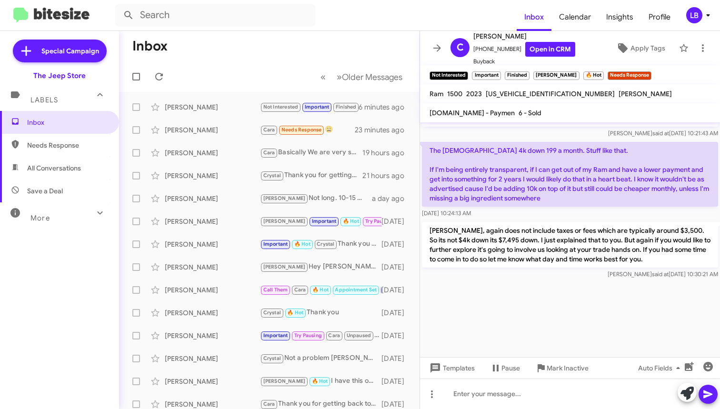
click at [591, 212] on div "Sep 25, 2025, 10:24:13 AM" at bounding box center [570, 213] width 296 height 10
click at [353, 51] on mat-toolbar-row "Inbox" at bounding box center [269, 46] width 300 height 30
click at [483, 134] on div "Luis said at Sep 25, 2025, 10:21:43 AM" at bounding box center [570, 134] width 296 height 10
drag, startPoint x: 561, startPoint y: 120, endPoint x: 307, endPoint y: 94, distance: 256.0
click at [560, 121] on mat-toolbar "AutoAPR.com - Paymen 6 - Sold" at bounding box center [570, 112] width 300 height 19
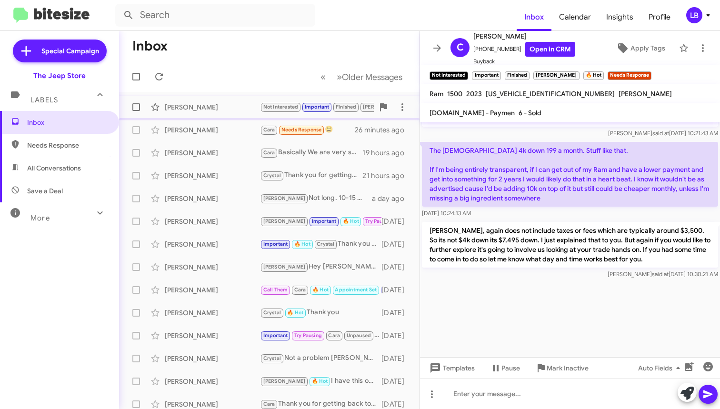
click at [206, 113] on div "Christopher Russo Not Interested Important Finished Andrew 🔥 Hot Christopher, a…" at bounding box center [269, 107] width 285 height 19
click at [162, 78] on icon at bounding box center [158, 76] width 11 height 11
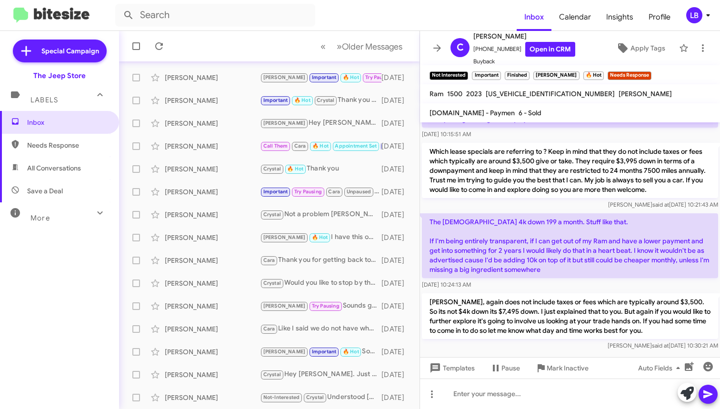
scroll to position [0, 0]
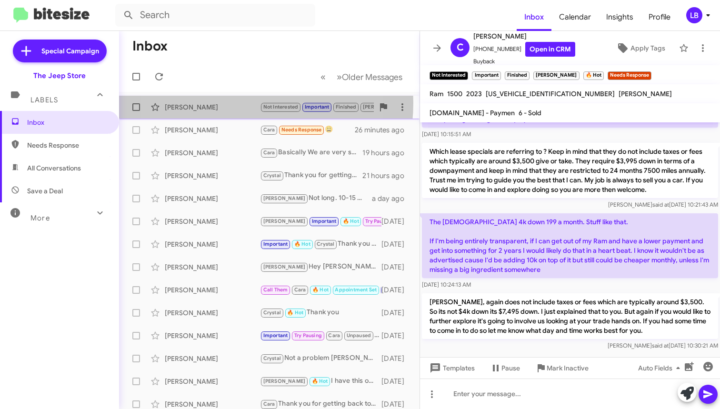
click at [217, 103] on div "[PERSON_NAME]" at bounding box center [212, 107] width 95 height 10
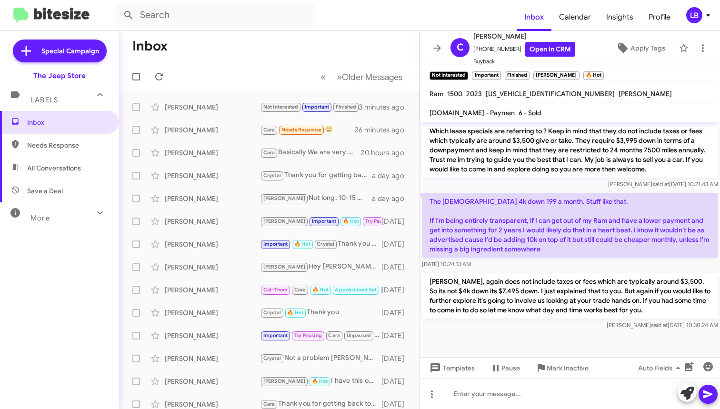
scroll to position [688, 0]
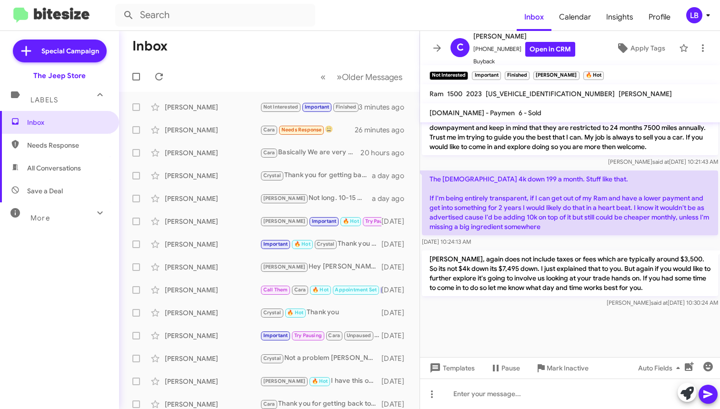
click at [233, 66] on mat-toolbar-row "« Previous » Next Older Messages" at bounding box center [269, 76] width 300 height 30
click at [257, 80] on mat-toolbar-row "« Previous » Next Older Messages" at bounding box center [269, 76] width 300 height 30
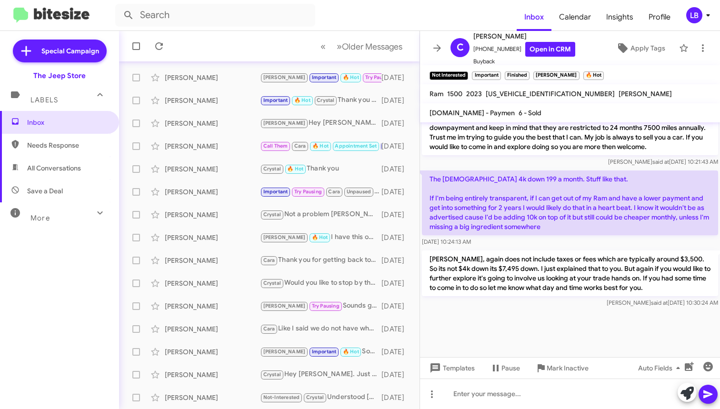
scroll to position [0, 0]
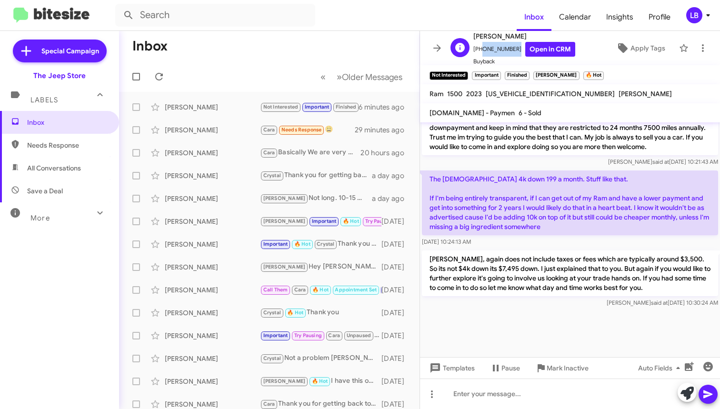
drag, startPoint x: 511, startPoint y: 47, endPoint x: 478, endPoint y: 51, distance: 33.6
click at [478, 51] on span "[PHONE_NUMBER] Open in CRM" at bounding box center [524, 49] width 102 height 15
copy span "7326422739"
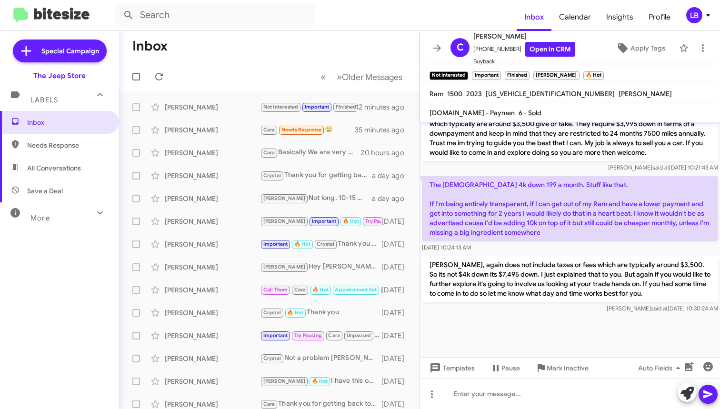
click at [271, 56] on mat-toolbar-row "Inbox" at bounding box center [269, 46] width 300 height 30
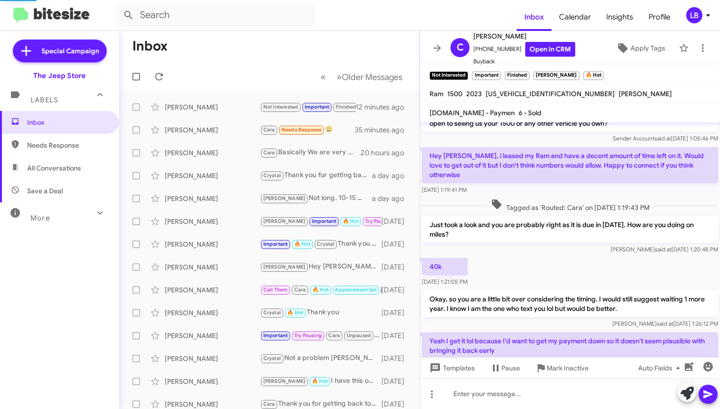
scroll to position [1131, 0]
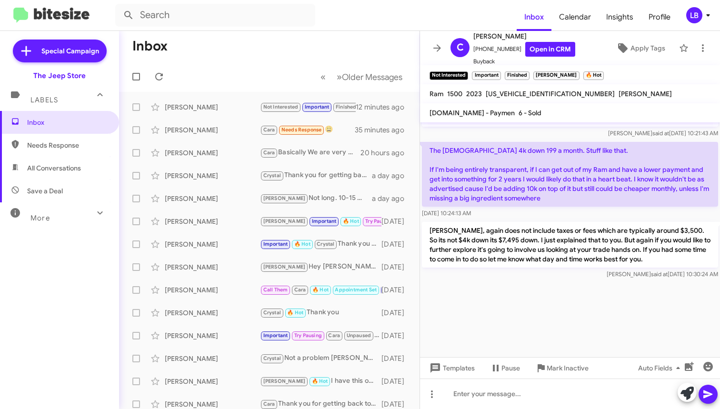
click at [263, 37] on mat-toolbar-row "Inbox" at bounding box center [269, 46] width 300 height 30
click at [276, 70] on mat-toolbar-row "« Previous » Next Older Messages" at bounding box center [269, 76] width 300 height 30
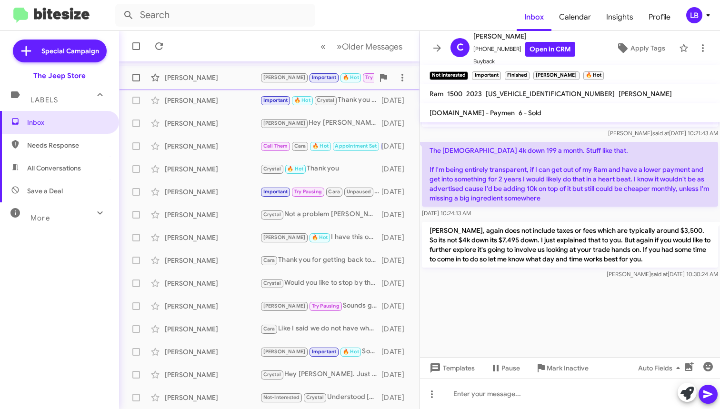
scroll to position [0, 0]
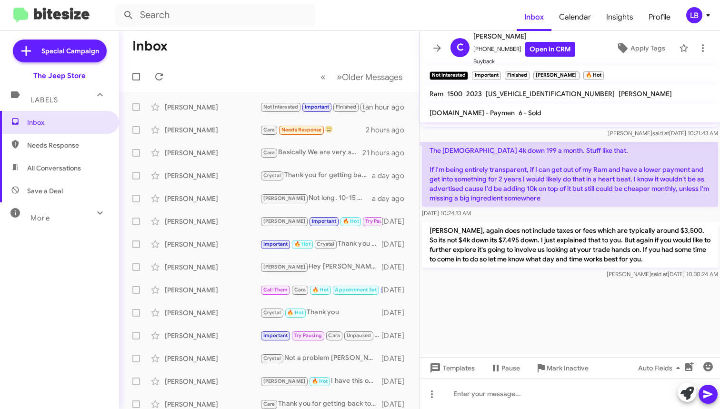
click at [259, 44] on mat-toolbar-row "Inbox" at bounding box center [269, 46] width 300 height 30
click at [263, 40] on mat-toolbar-row "Inbox" at bounding box center [269, 46] width 300 height 30
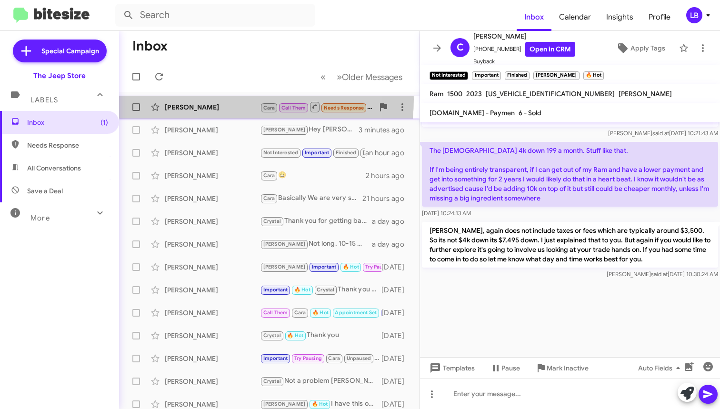
click at [216, 99] on div "Donald Togneri Cara Call Them Needs Response Inbound Call a few seconds ago" at bounding box center [269, 107] width 285 height 19
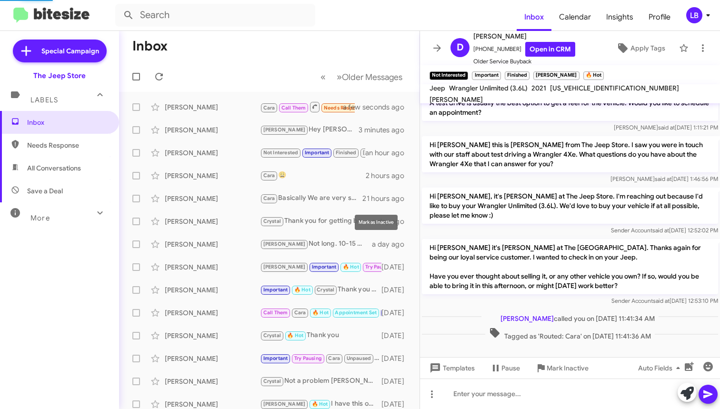
scroll to position [49, 0]
click at [73, 0] on mat-toolbar "Inbox Calendar Insights Profile LB" at bounding box center [360, 15] width 720 height 30
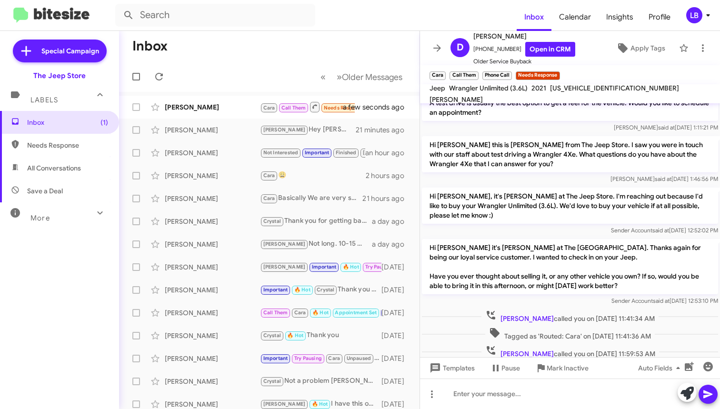
scroll to position [69, 0]
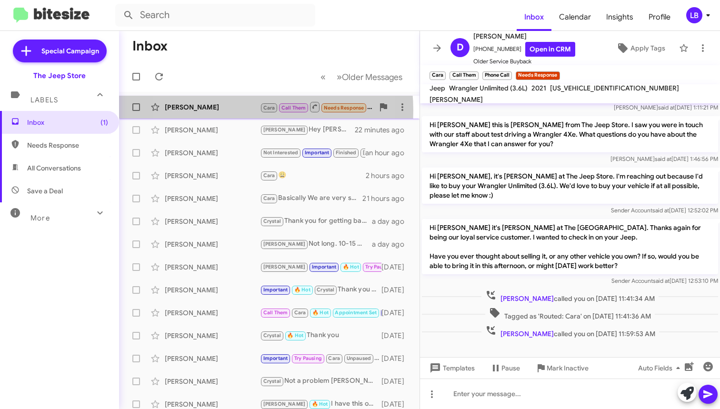
click at [222, 110] on div "[PERSON_NAME]" at bounding box center [212, 107] width 95 height 10
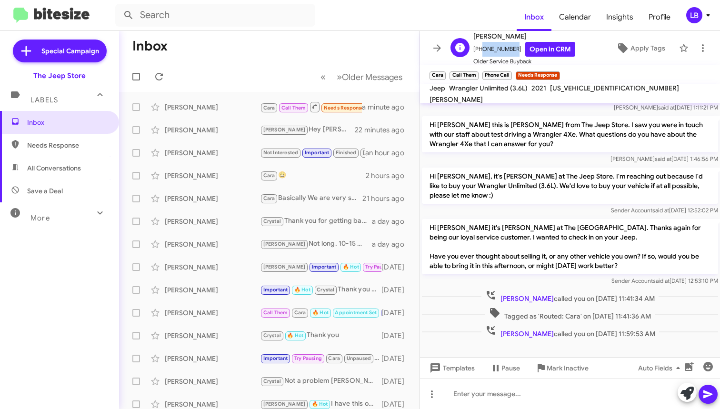
drag, startPoint x: 511, startPoint y: 49, endPoint x: 488, endPoint y: 51, distance: 23.4
click at [478, 53] on span "+19083472820 Open in CRM" at bounding box center [524, 49] width 102 height 15
copy span "9083472820"
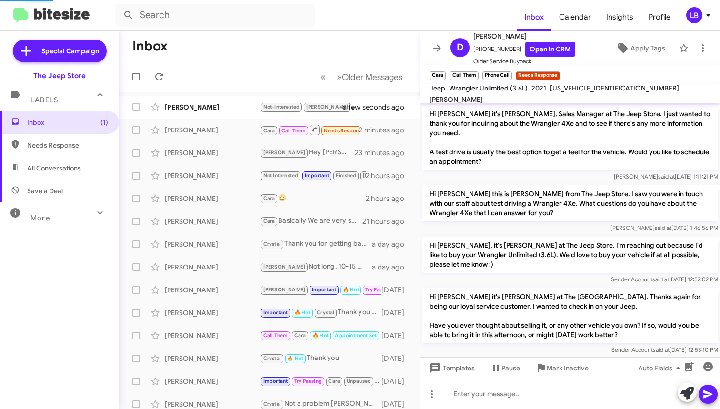
scroll to position [50, 0]
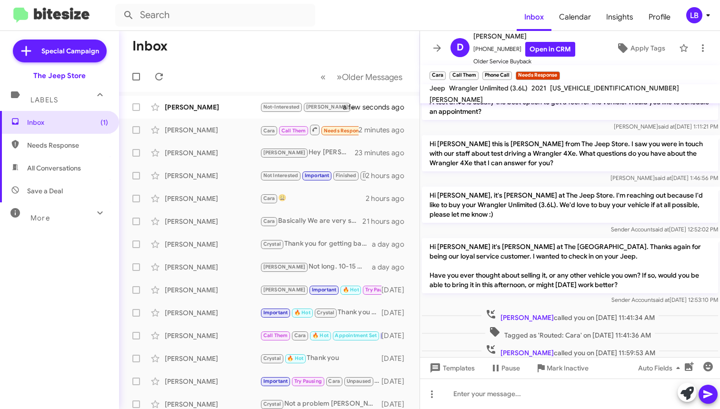
click at [70, 139] on span "Needs Response" at bounding box center [59, 145] width 119 height 23
type input "in:needs-response"
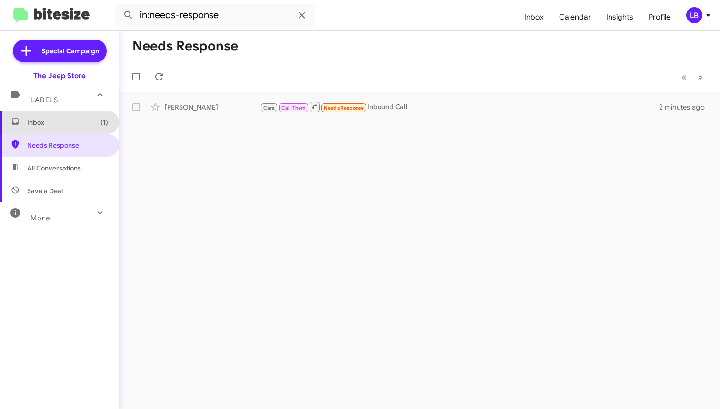
click at [67, 122] on span "Inbox (1)" at bounding box center [67, 123] width 81 height 10
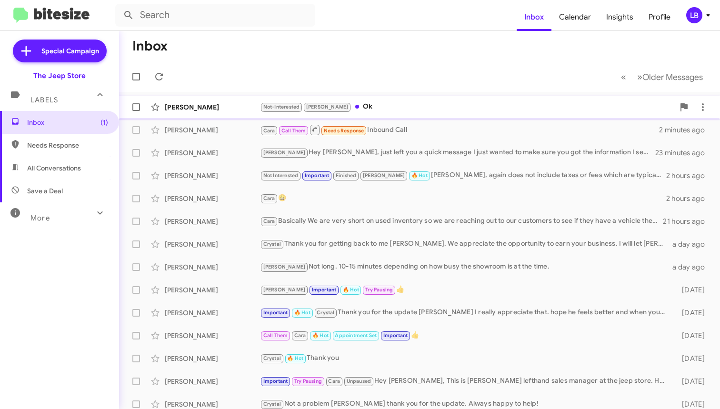
click at [360, 105] on div "Not-Interested Andrew Ok" at bounding box center [467, 106] width 414 height 11
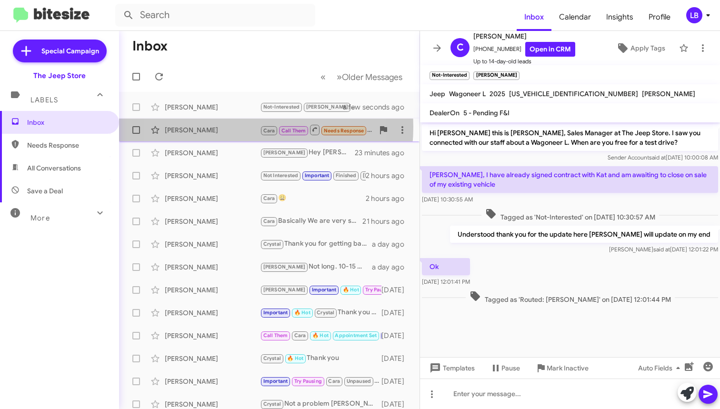
click at [218, 127] on div "Donald Togneri" at bounding box center [212, 130] width 95 height 10
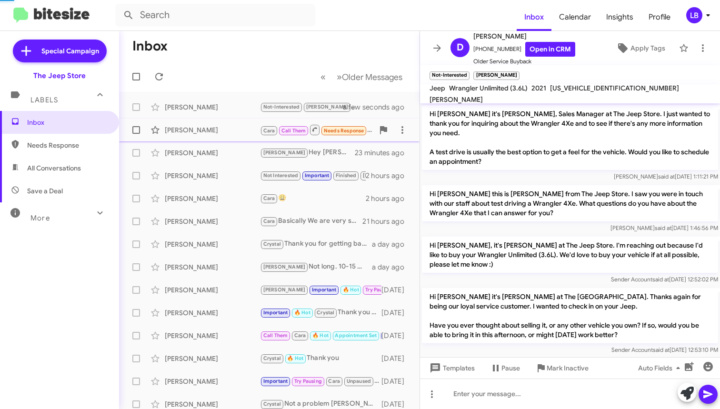
scroll to position [69, 0]
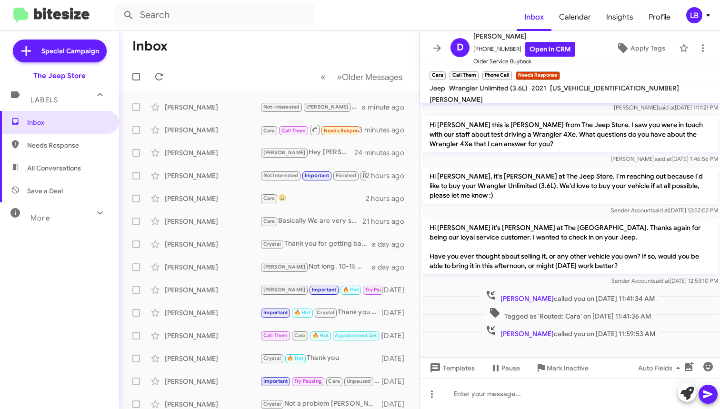
click at [278, 59] on mat-toolbar-row "Inbox" at bounding box center [269, 46] width 300 height 30
drag, startPoint x: 263, startPoint y: 123, endPoint x: 258, endPoint y: 109, distance: 14.6
click at [263, 122] on div "Donald Togneri Cara Call Them Needs Response Inbound Call 3 minutes ago" at bounding box center [269, 129] width 285 height 19
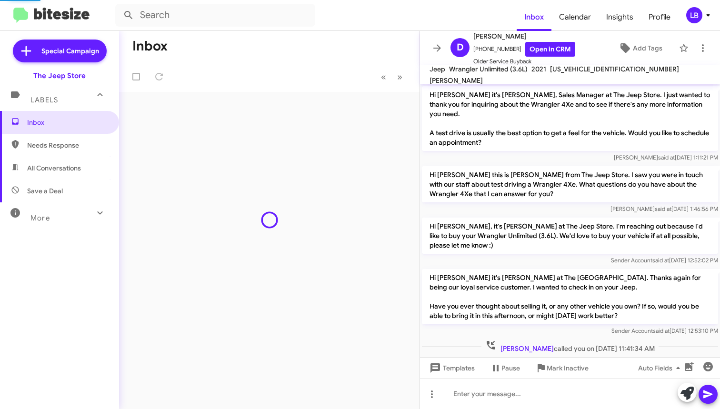
scroll to position [31, 0]
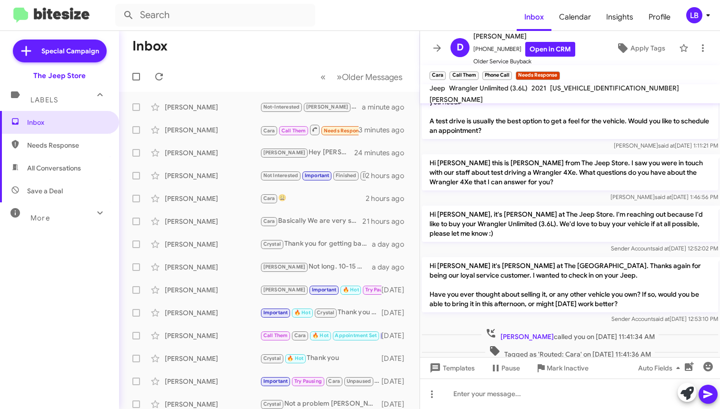
click at [204, 87] on mat-toolbar-row "« Previous » Next Older Messages" at bounding box center [269, 76] width 300 height 30
click at [231, 47] on mat-toolbar-row "Inbox" at bounding box center [269, 46] width 300 height 30
click at [277, 71] on mat-toolbar-row "« Previous » Next Older Messages" at bounding box center [269, 76] width 300 height 30
click at [64, 145] on span "Needs Response" at bounding box center [67, 145] width 81 height 10
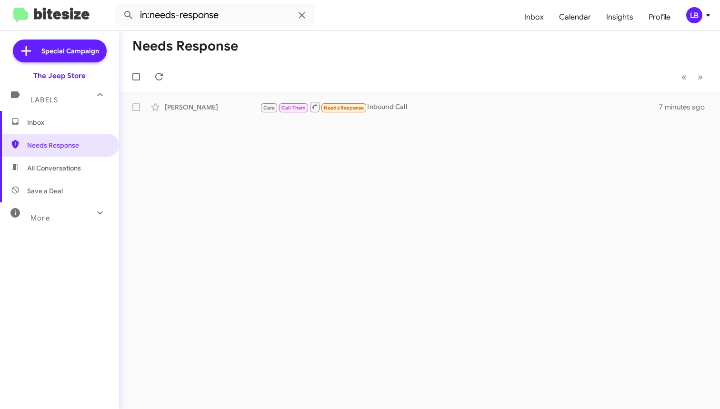
click at [78, 174] on span "All Conversations" at bounding box center [59, 168] width 119 height 23
type input "in:all-conversations"
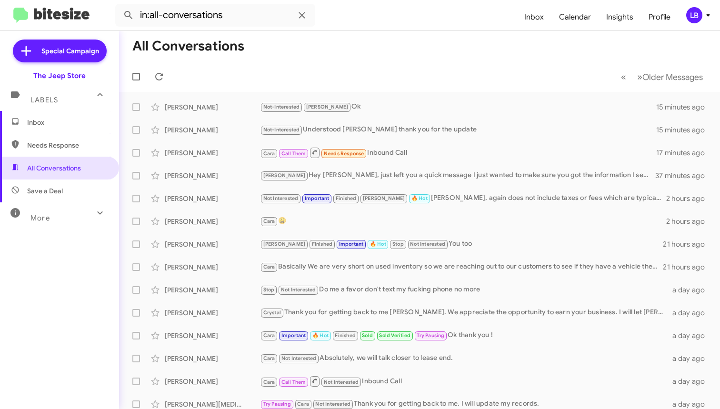
drag, startPoint x: 295, startPoint y: 54, endPoint x: 255, endPoint y: 67, distance: 42.4
click at [295, 53] on mat-toolbar-row "All Conversations" at bounding box center [419, 46] width 601 height 30
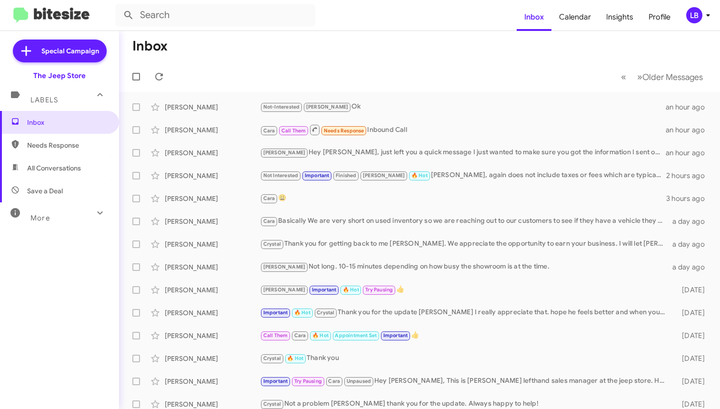
click at [81, 144] on span "Needs Response" at bounding box center [67, 145] width 81 height 10
type input "in:needs-response"
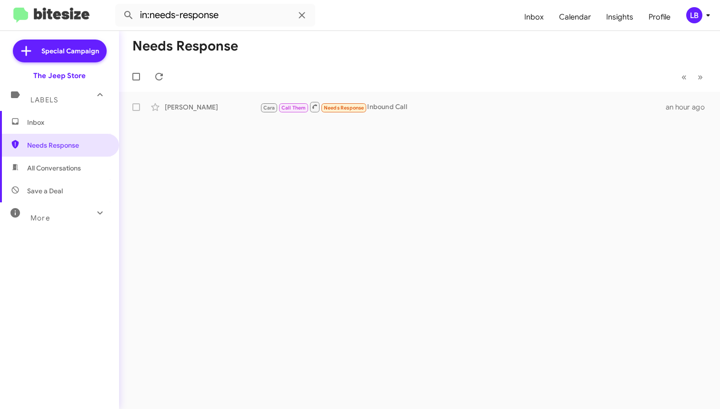
click at [353, 69] on mat-toolbar-row "« Previous » Next" at bounding box center [419, 76] width 601 height 30
click at [299, 15] on icon at bounding box center [301, 15] width 11 height 11
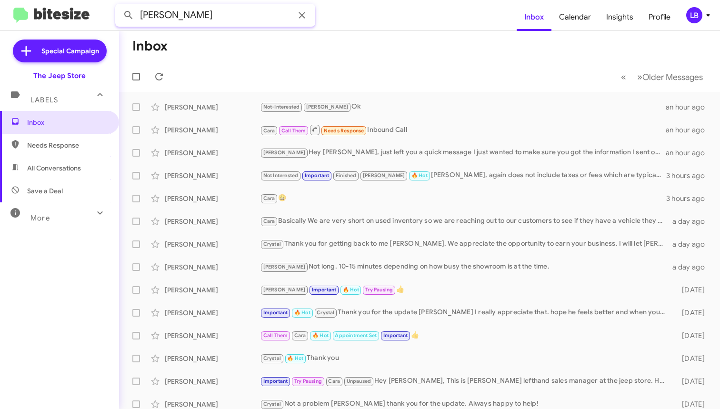
type input "[PERSON_NAME]"
click at [129, 15] on button at bounding box center [128, 15] width 19 height 19
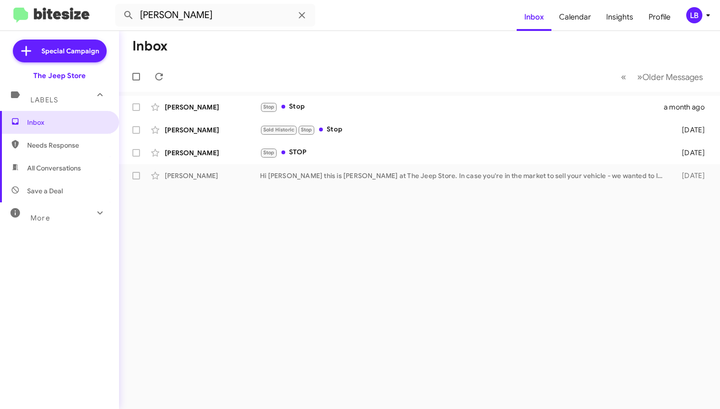
click at [333, 71] on mat-toolbar-row "« Previous » Next Older Messages" at bounding box center [419, 76] width 601 height 30
click at [196, 17] on input "[PERSON_NAME]" at bounding box center [215, 15] width 200 height 23
drag, startPoint x: 196, startPoint y: 17, endPoint x: 101, endPoint y: -1, distance: 96.5
click at [101, 0] on html "[PERSON_NAME] Inbox Calendar Insights Profile LB Special Campaign The Jeep Stor…" at bounding box center [360, 204] width 720 height 409
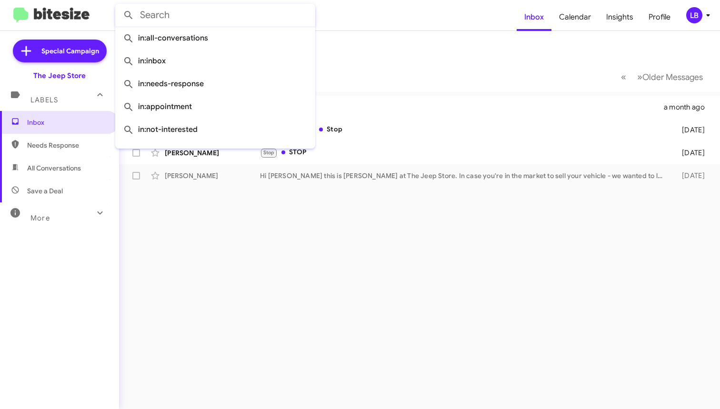
click at [129, 15] on button at bounding box center [128, 15] width 19 height 19
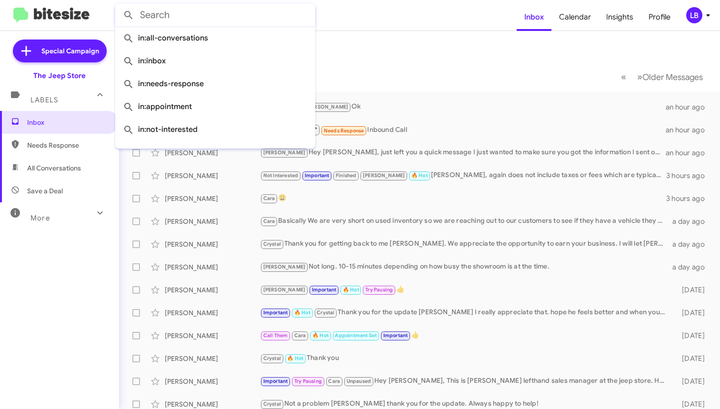
click at [404, 55] on mat-toolbar-row "Inbox" at bounding box center [419, 46] width 601 height 30
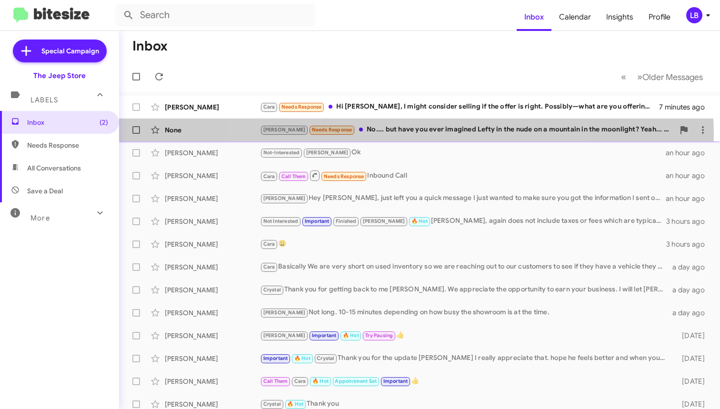
click at [409, 136] on div "None [PERSON_NAME] Needs Response No.... but have you ever imagined [PERSON_NAM…" at bounding box center [419, 129] width 585 height 19
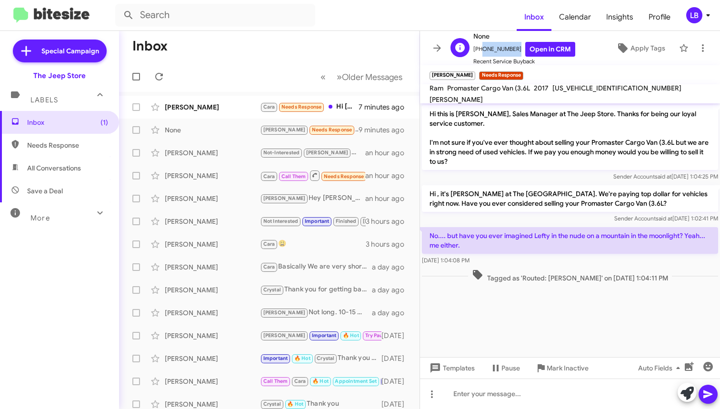
drag, startPoint x: 513, startPoint y: 49, endPoint x: 479, endPoint y: 53, distance: 34.1
click at [479, 53] on span "[PHONE_NUMBER] Open in CRM" at bounding box center [524, 49] width 102 height 15
copy span "9403660908"
click at [499, 172] on div "Sender Account said at [DATE] 1:04:25 PM" at bounding box center [570, 177] width 296 height 10
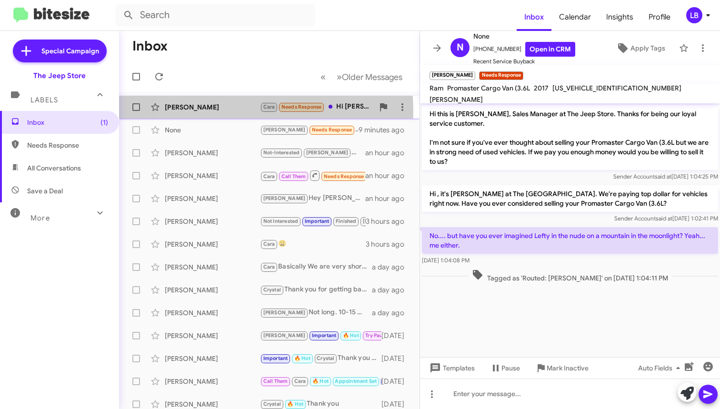
click at [224, 111] on div "[PERSON_NAME]" at bounding box center [212, 107] width 95 height 10
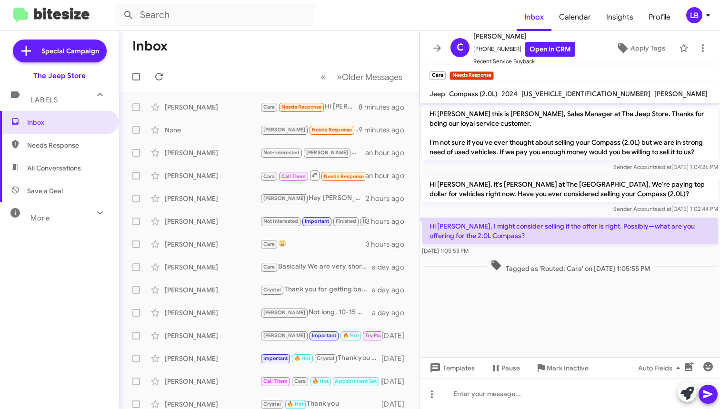
click at [354, 45] on mat-toolbar-row "Inbox" at bounding box center [269, 46] width 300 height 30
drag, startPoint x: 510, startPoint y: 48, endPoint x: 484, endPoint y: 51, distance: 26.9
click at [478, 52] on span "[PHONE_NUMBER] Open in CRM" at bounding box center [524, 49] width 102 height 15
copy span "7322451299"
click at [528, 281] on cdk-virtual-scroll-viewport "Hi [PERSON_NAME] this is [PERSON_NAME], Sales Manager at The Jeep Store. Thanks…" at bounding box center [570, 230] width 300 height 254
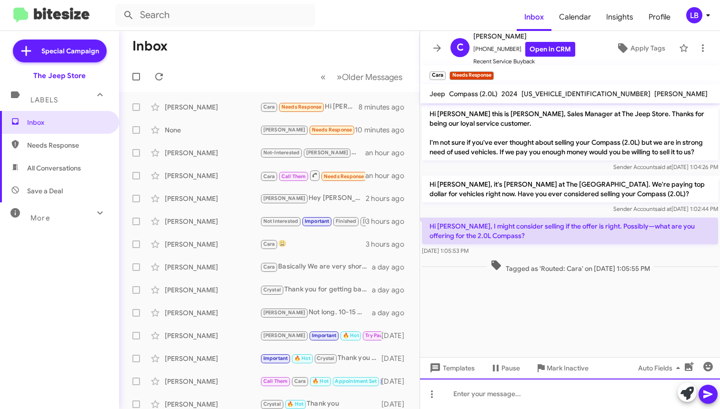
click at [528, 281] on div at bounding box center [570, 393] width 300 height 30
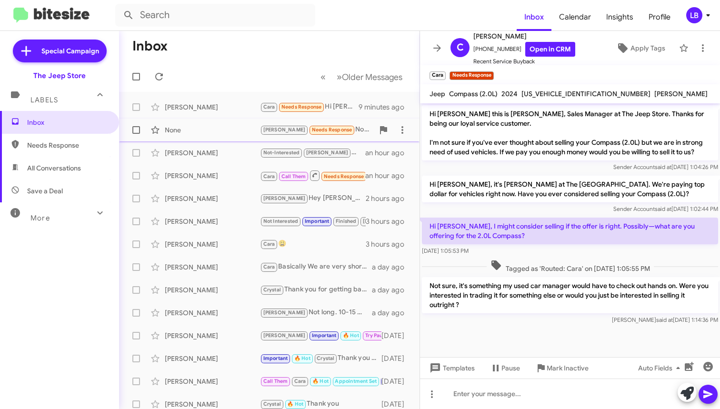
click at [210, 130] on div "None" at bounding box center [212, 130] width 95 height 10
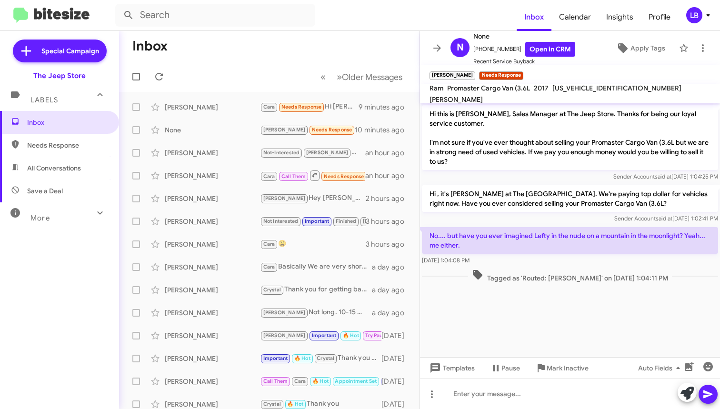
click at [528, 179] on div "Sender Account said at [DATE] 1:04:25 PM" at bounding box center [570, 177] width 296 height 10
click at [524, 181] on div "Sender Account said at [DATE] 1:04:25 PM" at bounding box center [570, 177] width 296 height 10
click at [308, 41] on mat-toolbar-row "Inbox" at bounding box center [269, 46] width 300 height 30
click at [287, 26] on mat-toolbar "Inbox Calendar Insights Profile LB" at bounding box center [360, 15] width 720 height 30
